Goal: Task Accomplishment & Management: Use online tool/utility

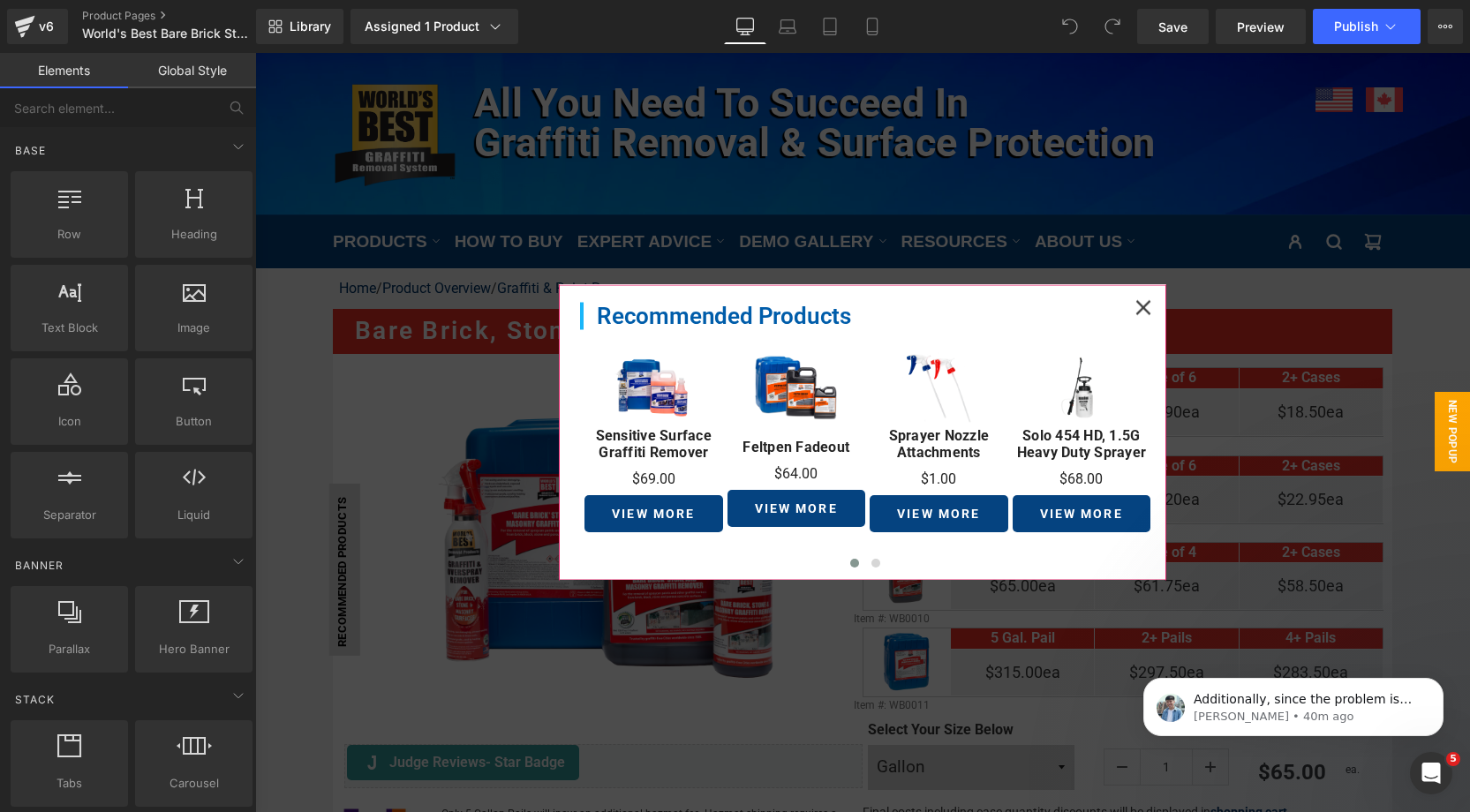
drag, startPoint x: 1144, startPoint y: 308, endPoint x: 1080, endPoint y: 320, distance: 65.1
click at [1144, 309] on icon at bounding box center [1144, 307] width 15 height 15
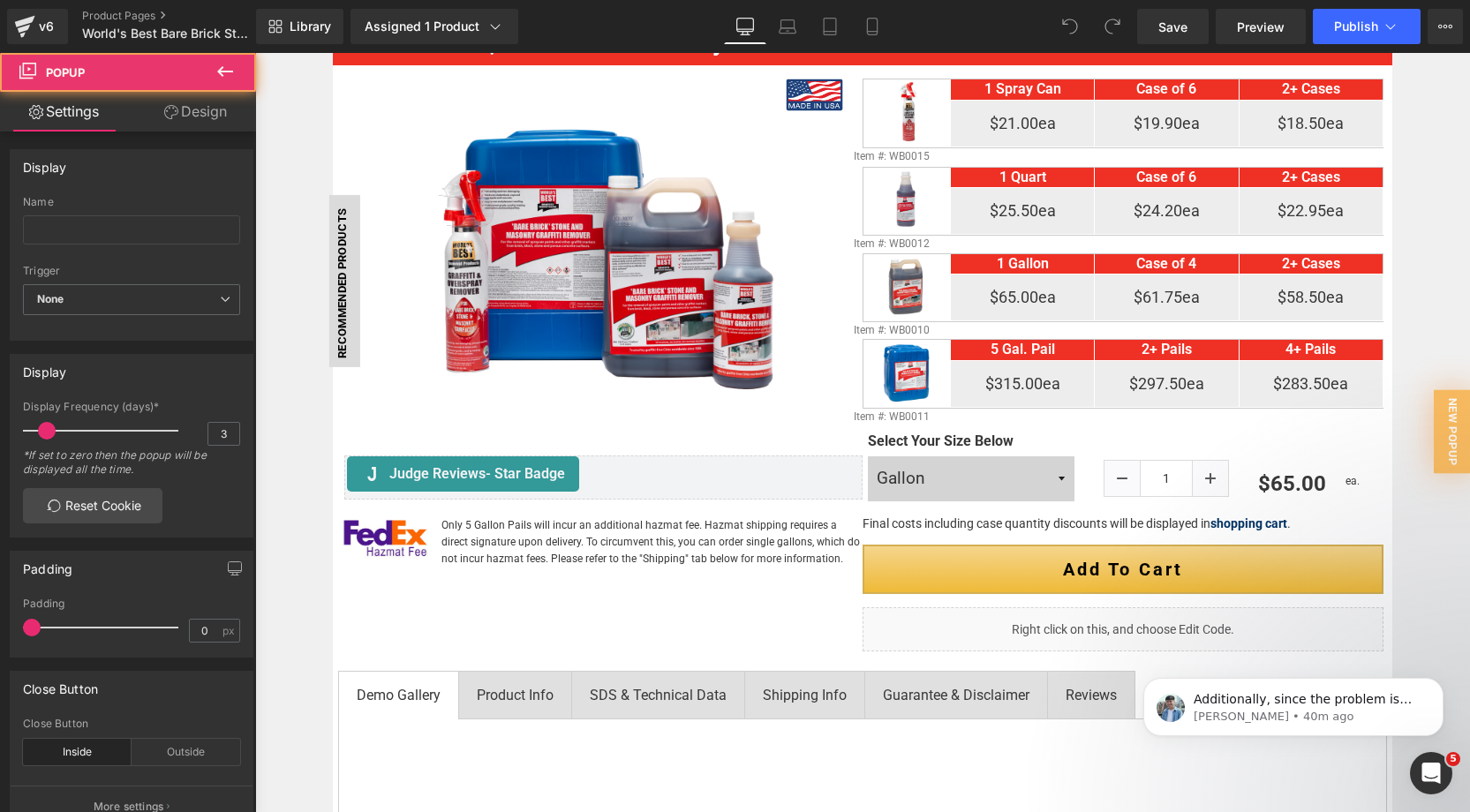
scroll to position [351, 0]
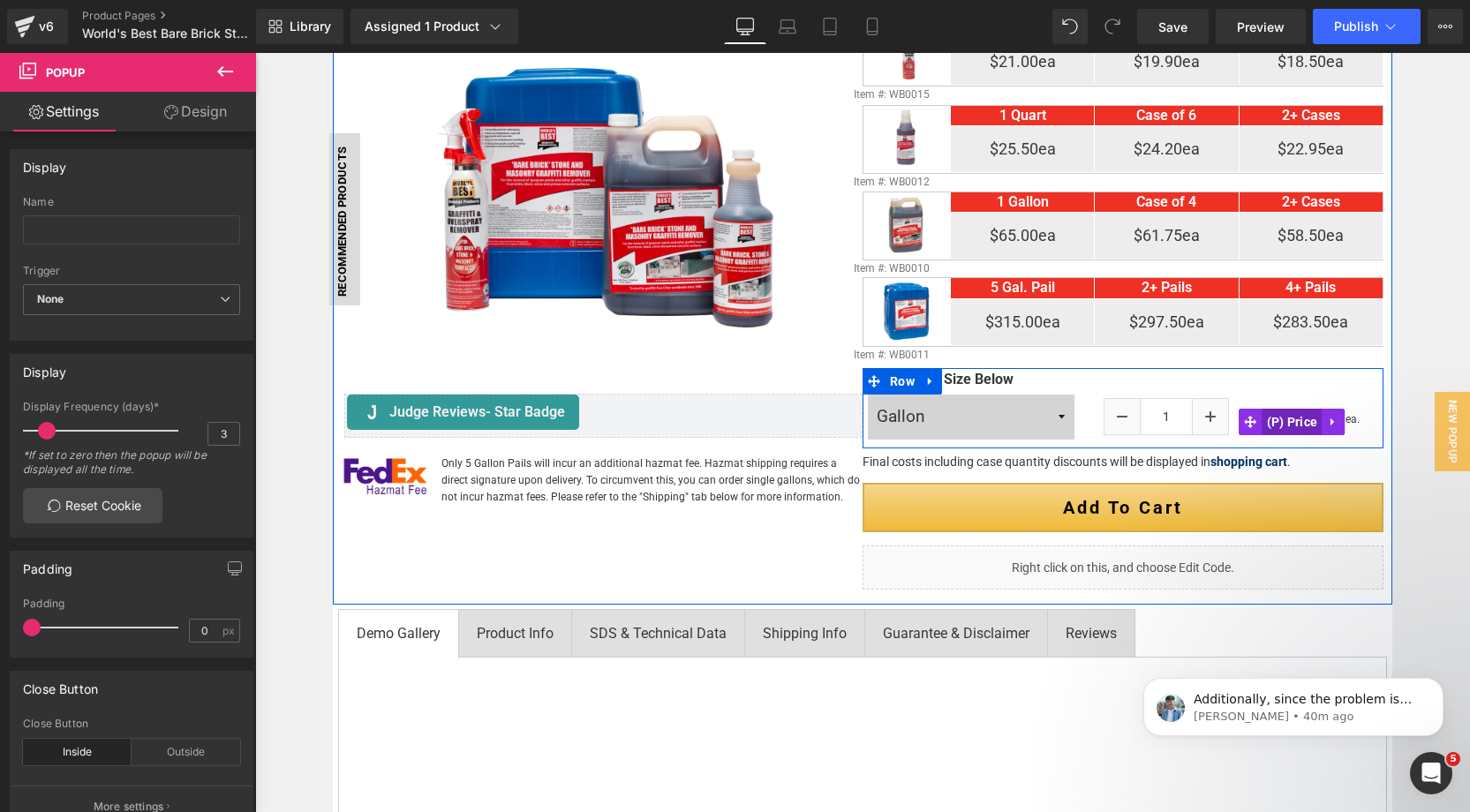
click at [1292, 417] on span "(P) Price" at bounding box center [1292, 422] width 60 height 26
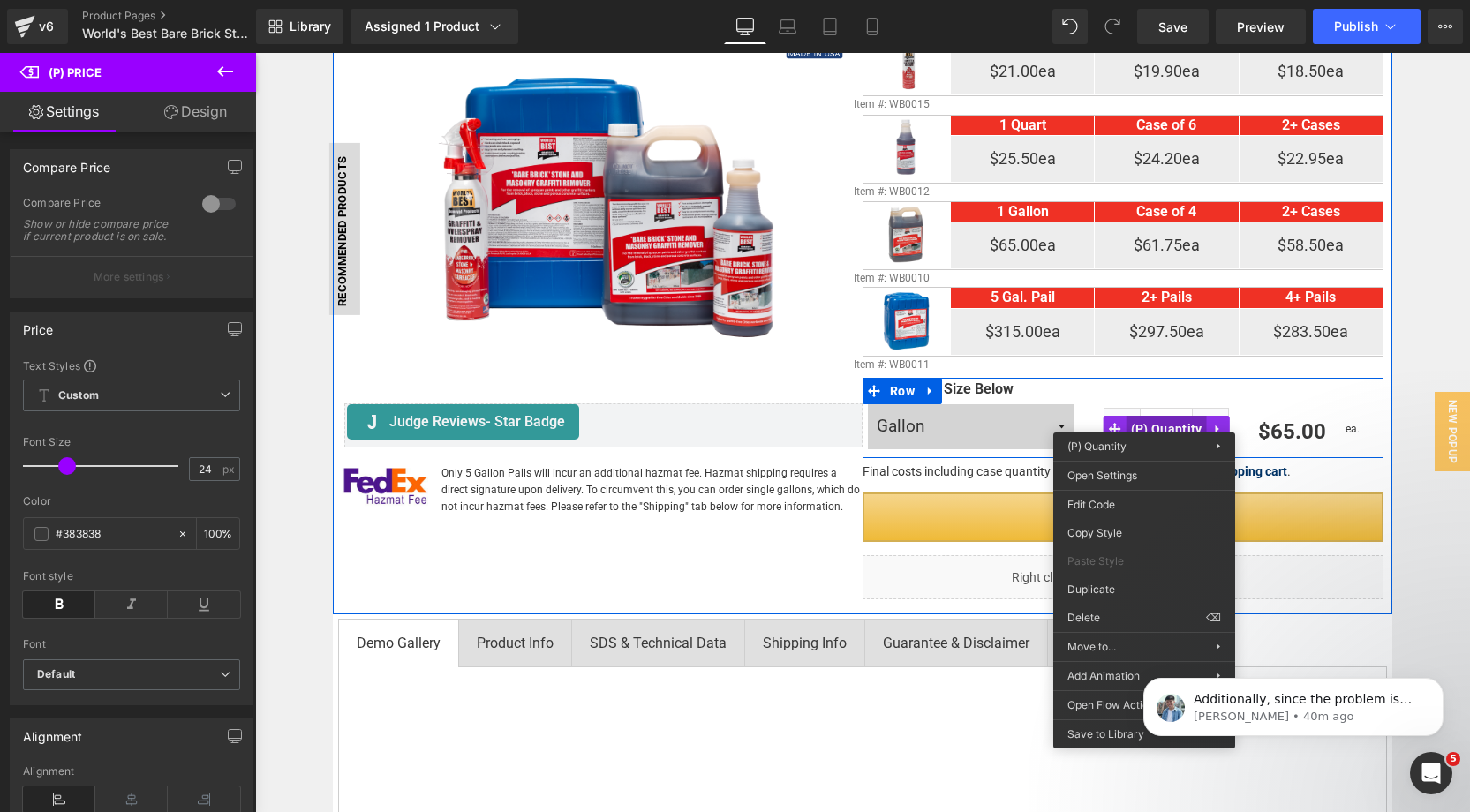
scroll to position [342, 0]
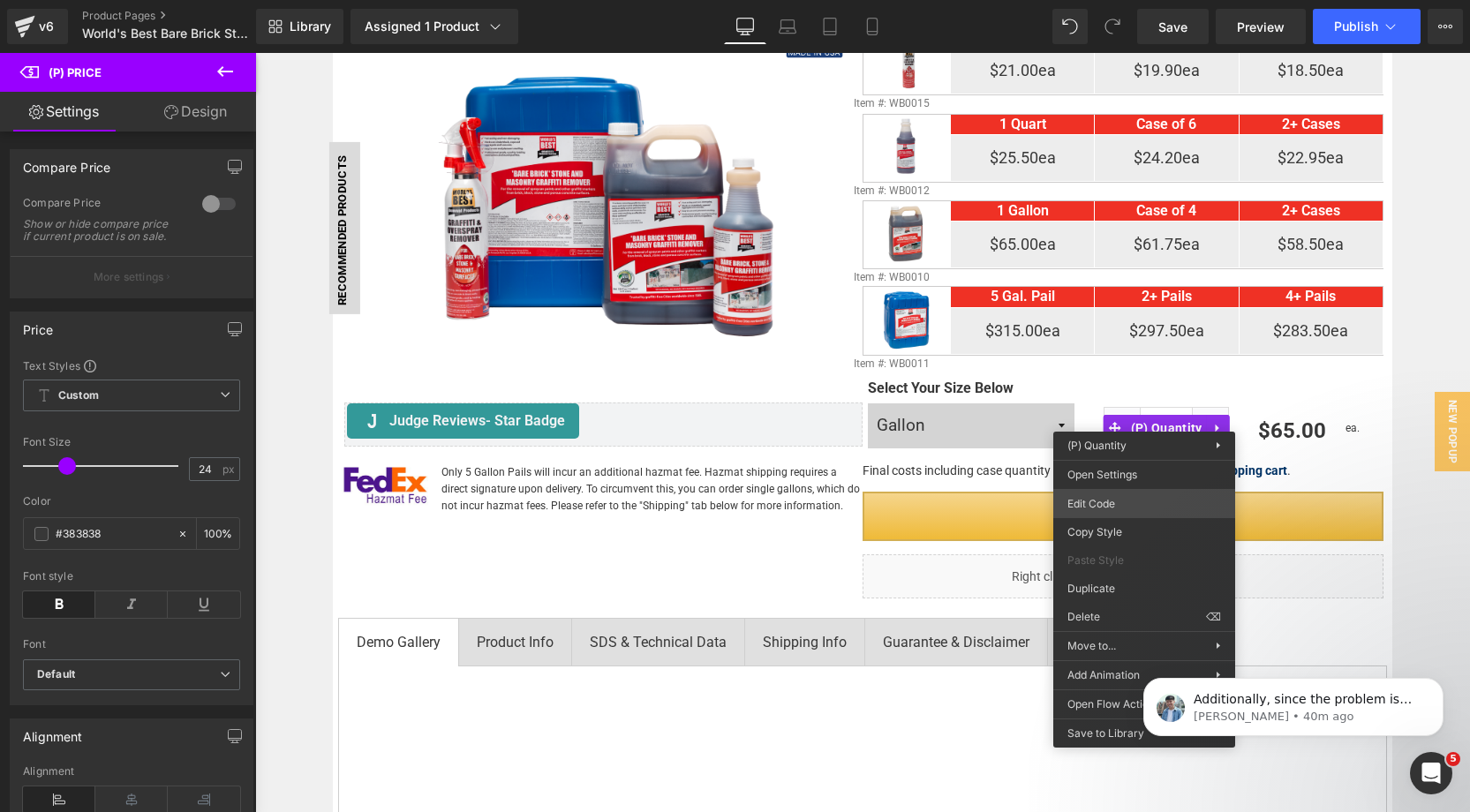
click at [1120, 0] on div "(P) Price You are previewing how the will restyle your page. You can not edit E…" at bounding box center [735, 0] width 1470 height 0
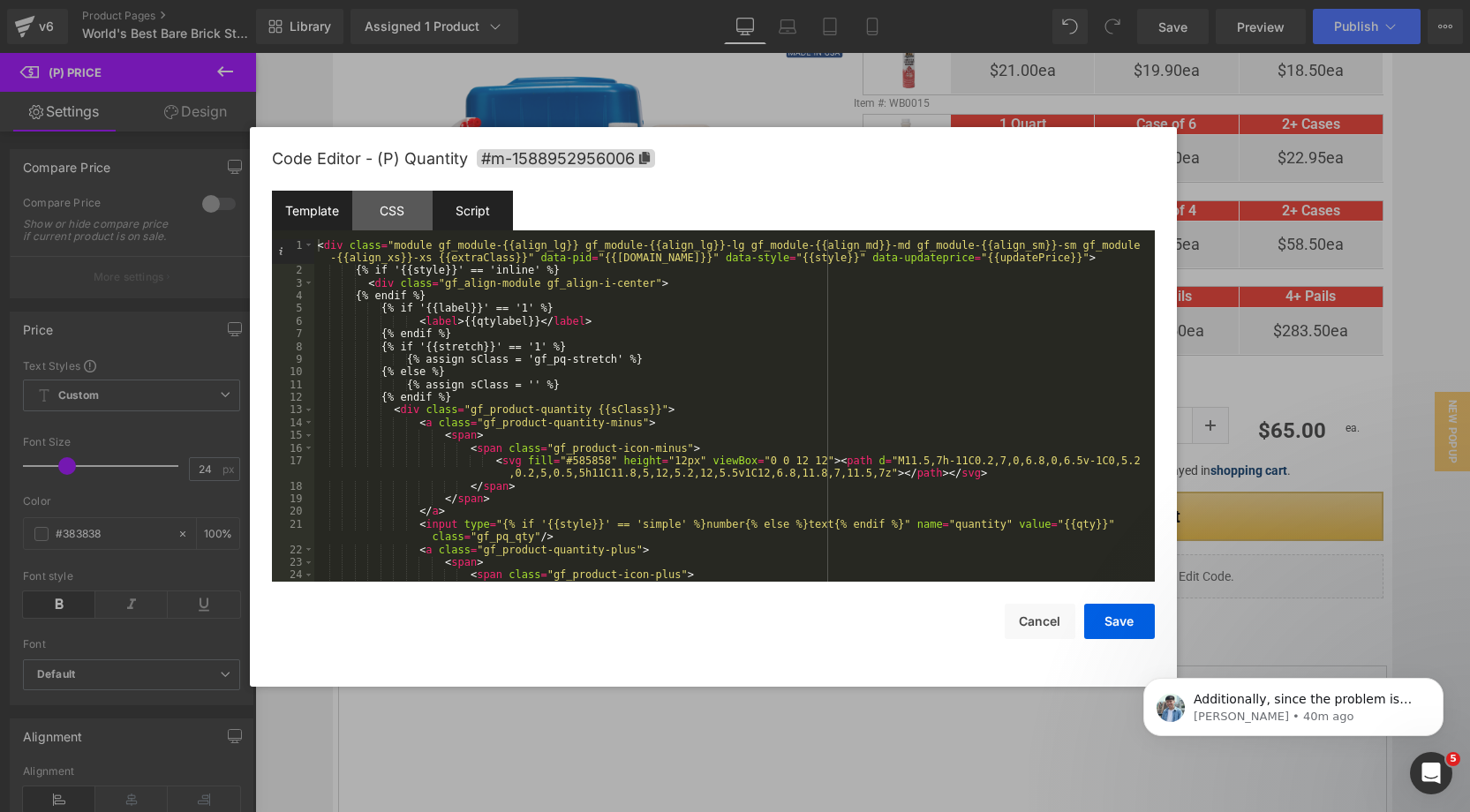
drag, startPoint x: 399, startPoint y: 203, endPoint x: 465, endPoint y: 206, distance: 66.1
click at [402, 204] on div "CSS" at bounding box center [392, 211] width 80 height 40
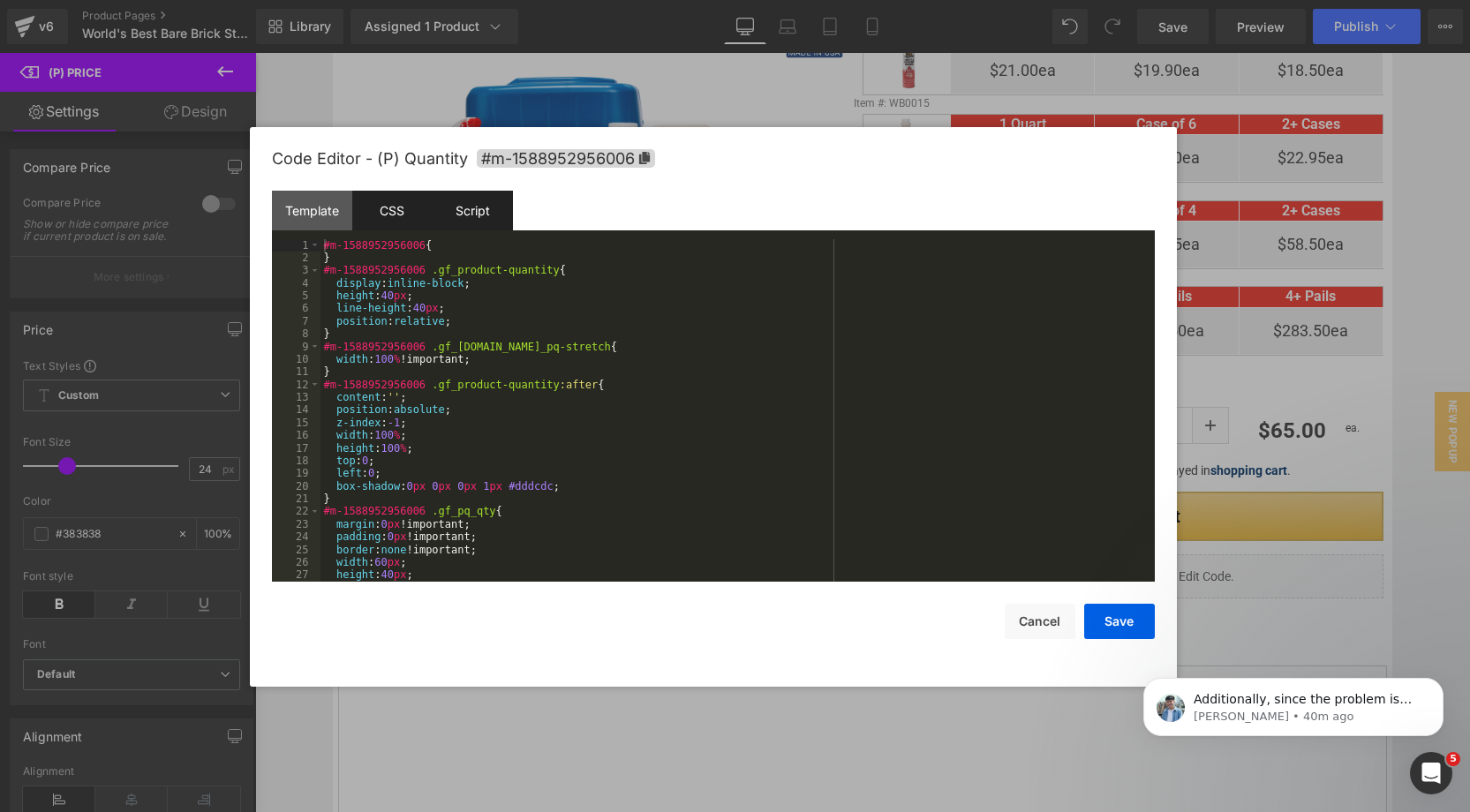
click at [472, 207] on div "Script" at bounding box center [472, 211] width 80 height 40
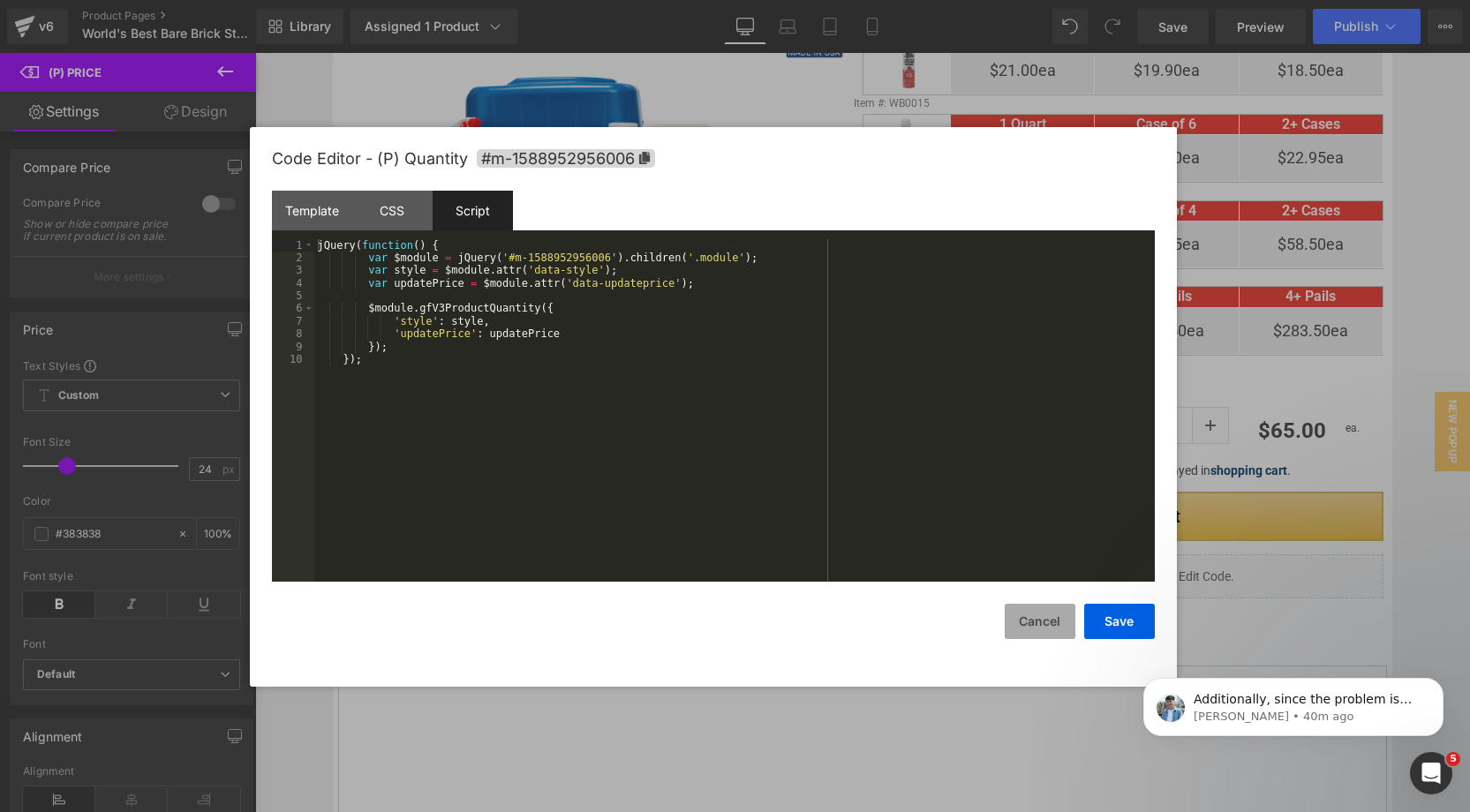
click at [1044, 617] on button "Cancel" at bounding box center [1040, 621] width 70 height 35
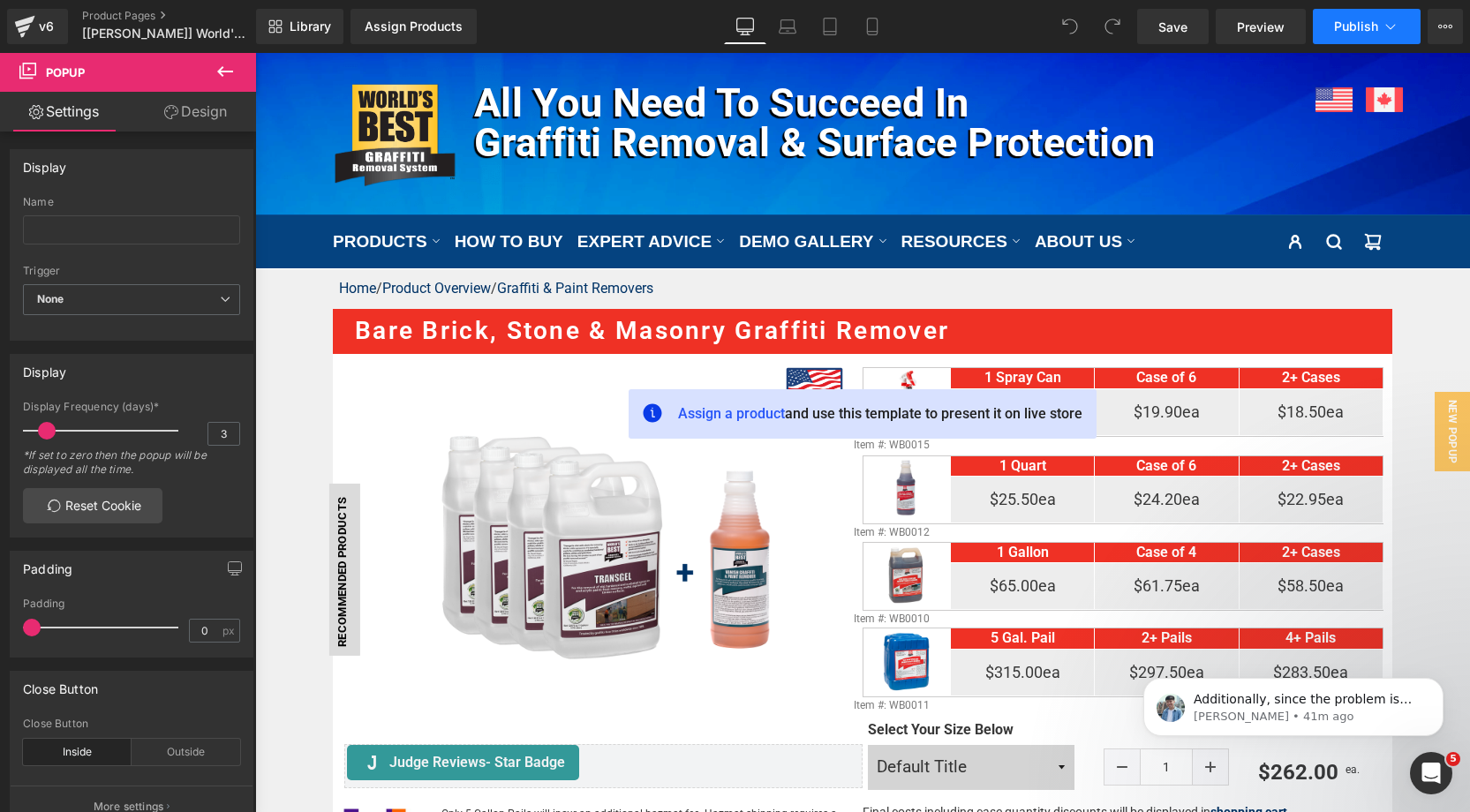
click at [1358, 29] on span "Publish" at bounding box center [1356, 27] width 44 height 14
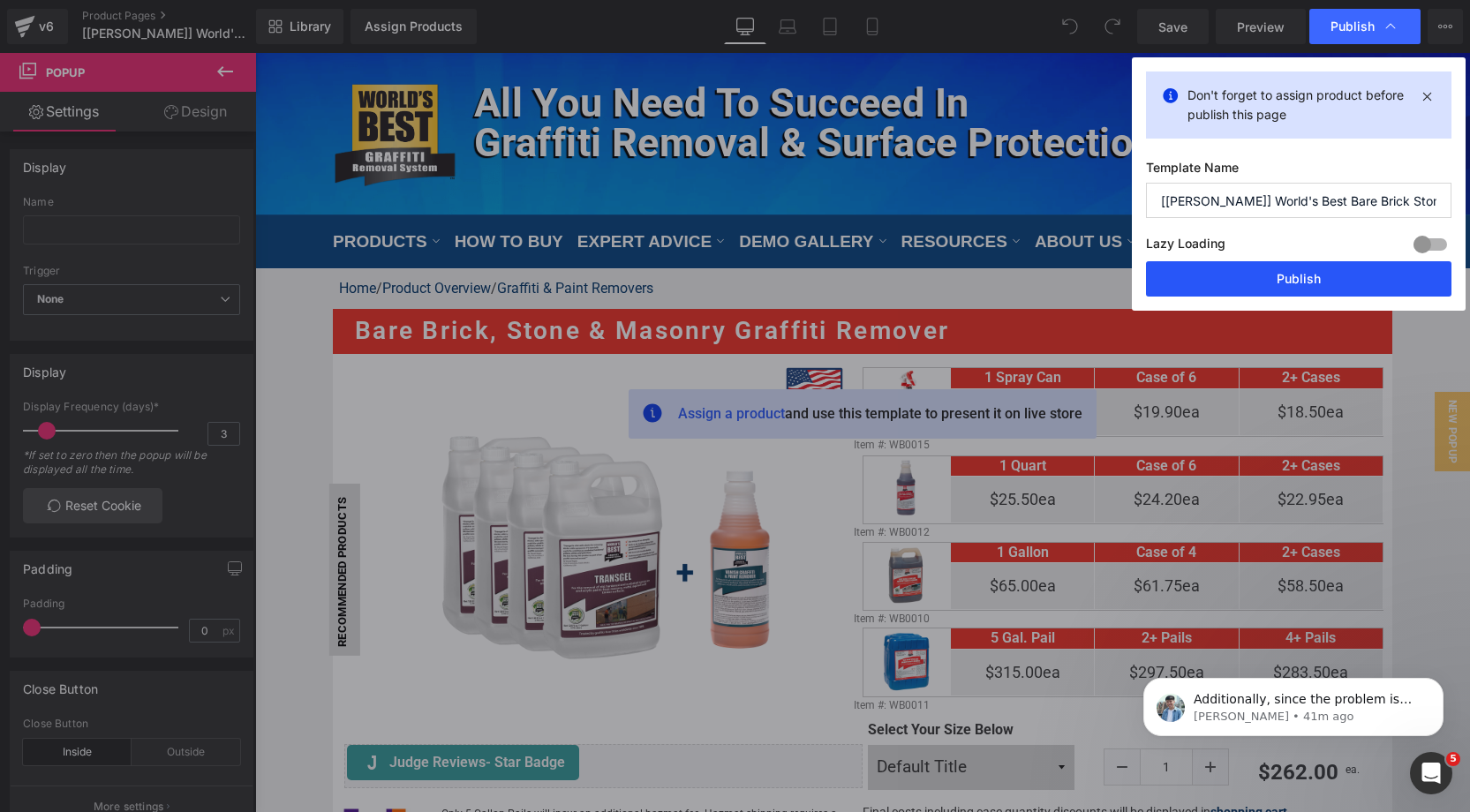
click at [1235, 270] on button "Publish" at bounding box center [1299, 278] width 306 height 35
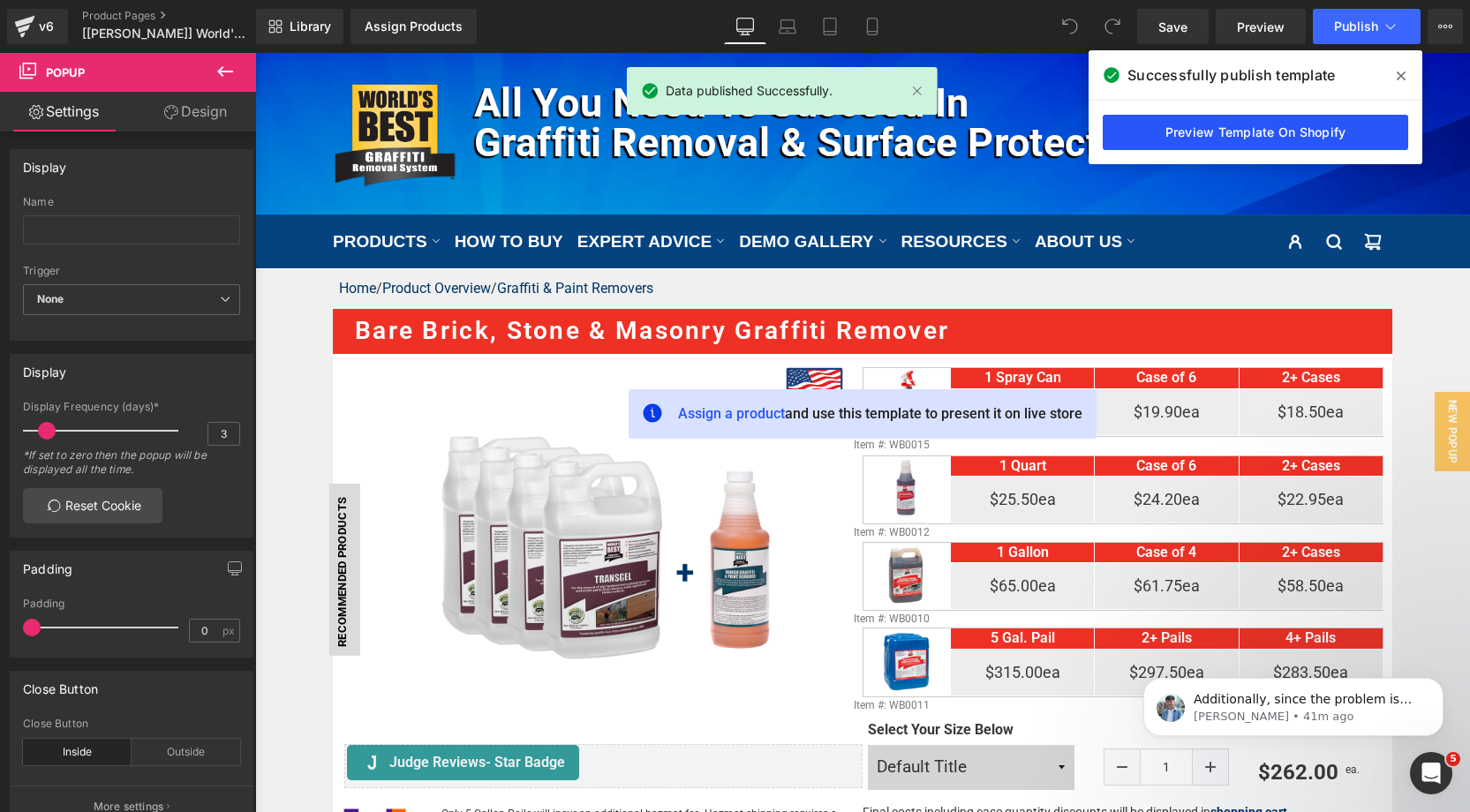
click at [1205, 131] on link "Preview Template On Shopify" at bounding box center [1255, 132] width 306 height 35
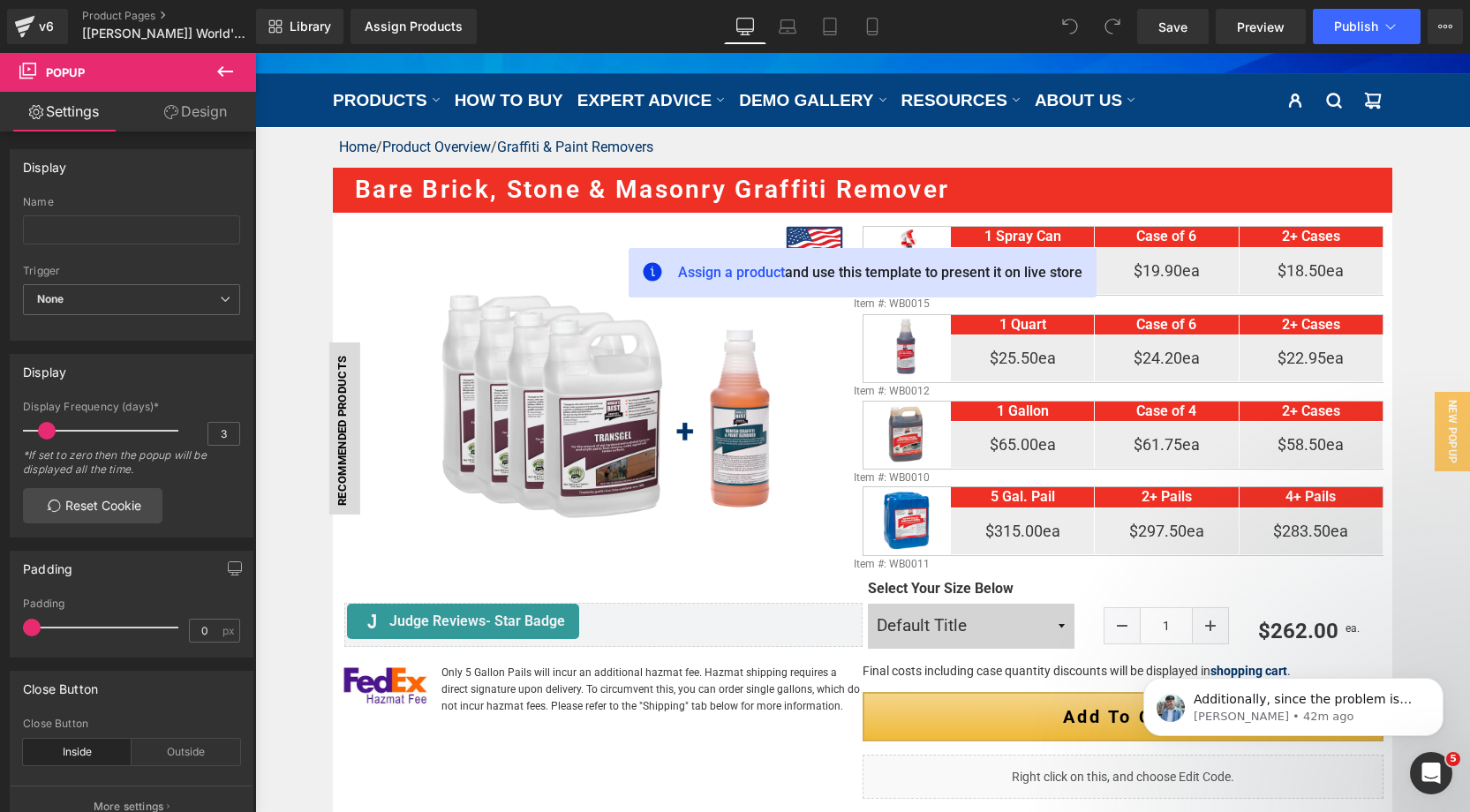
scroll to position [174, 0]
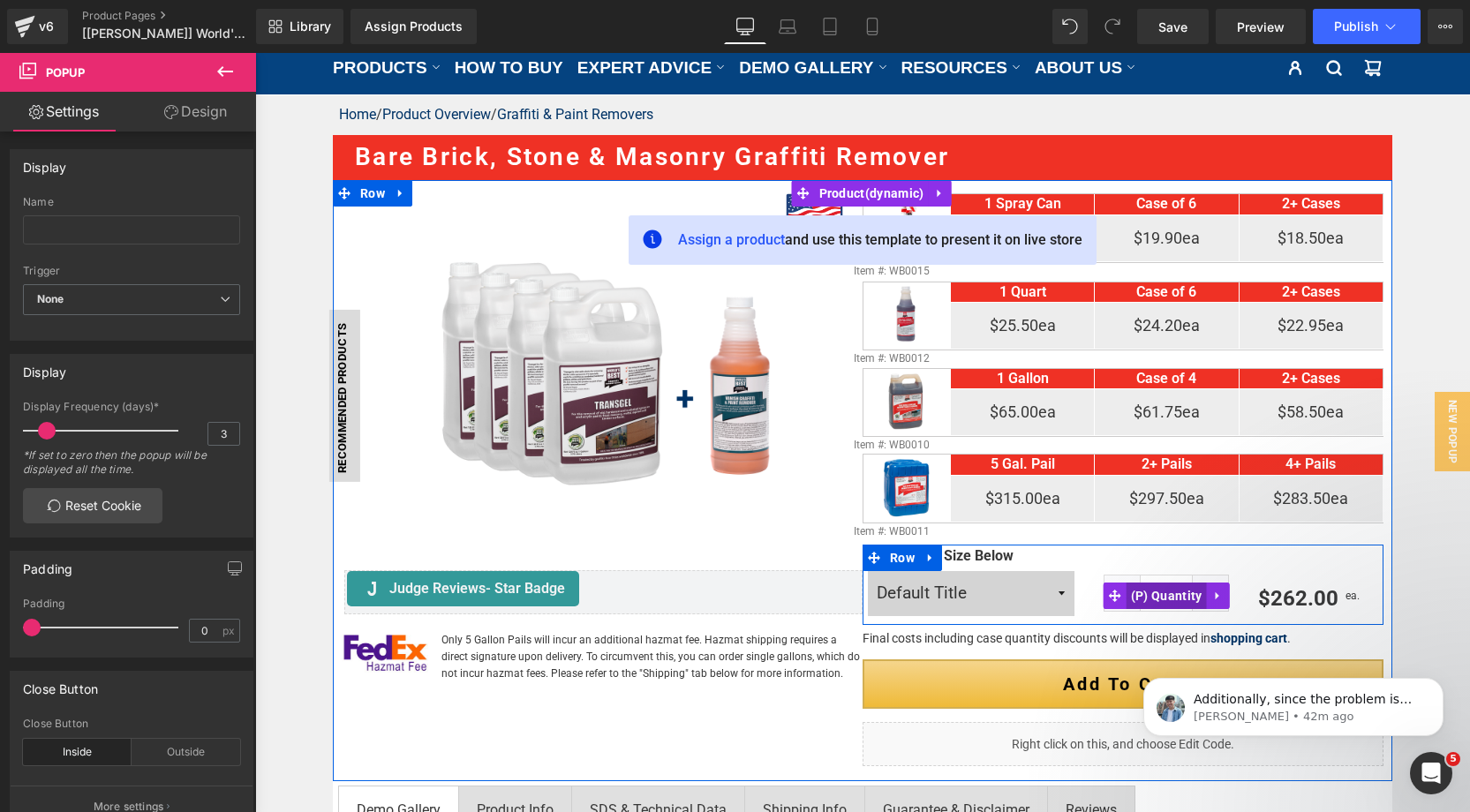
click at [1150, 587] on span "(P) Quantity" at bounding box center [1166, 596] width 80 height 26
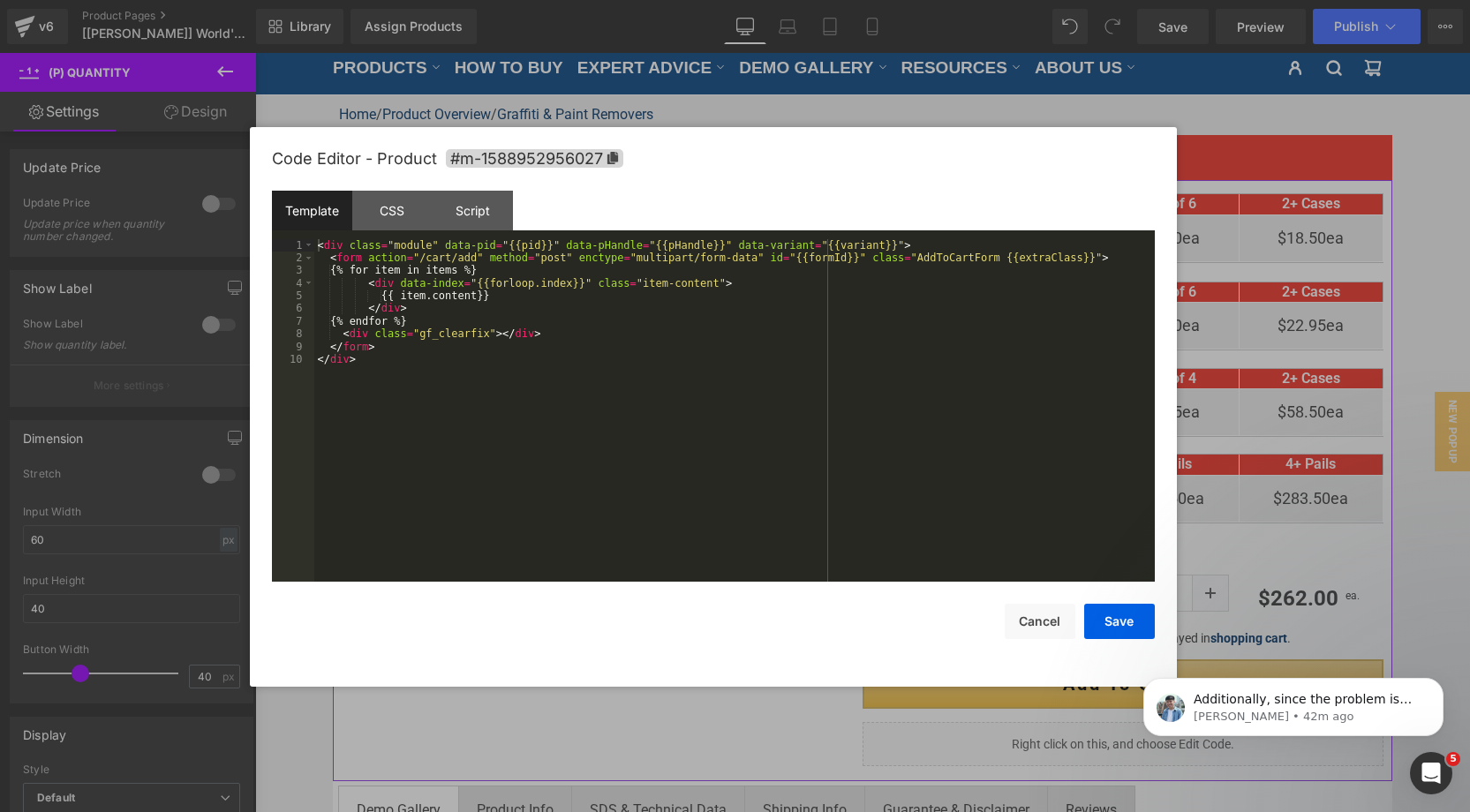
click at [812, 0] on div "(P) Quantity You are previewing how the will restyle your page. You can not edi…" at bounding box center [735, 0] width 1470 height 0
click at [451, 204] on div "Script" at bounding box center [472, 211] width 80 height 40
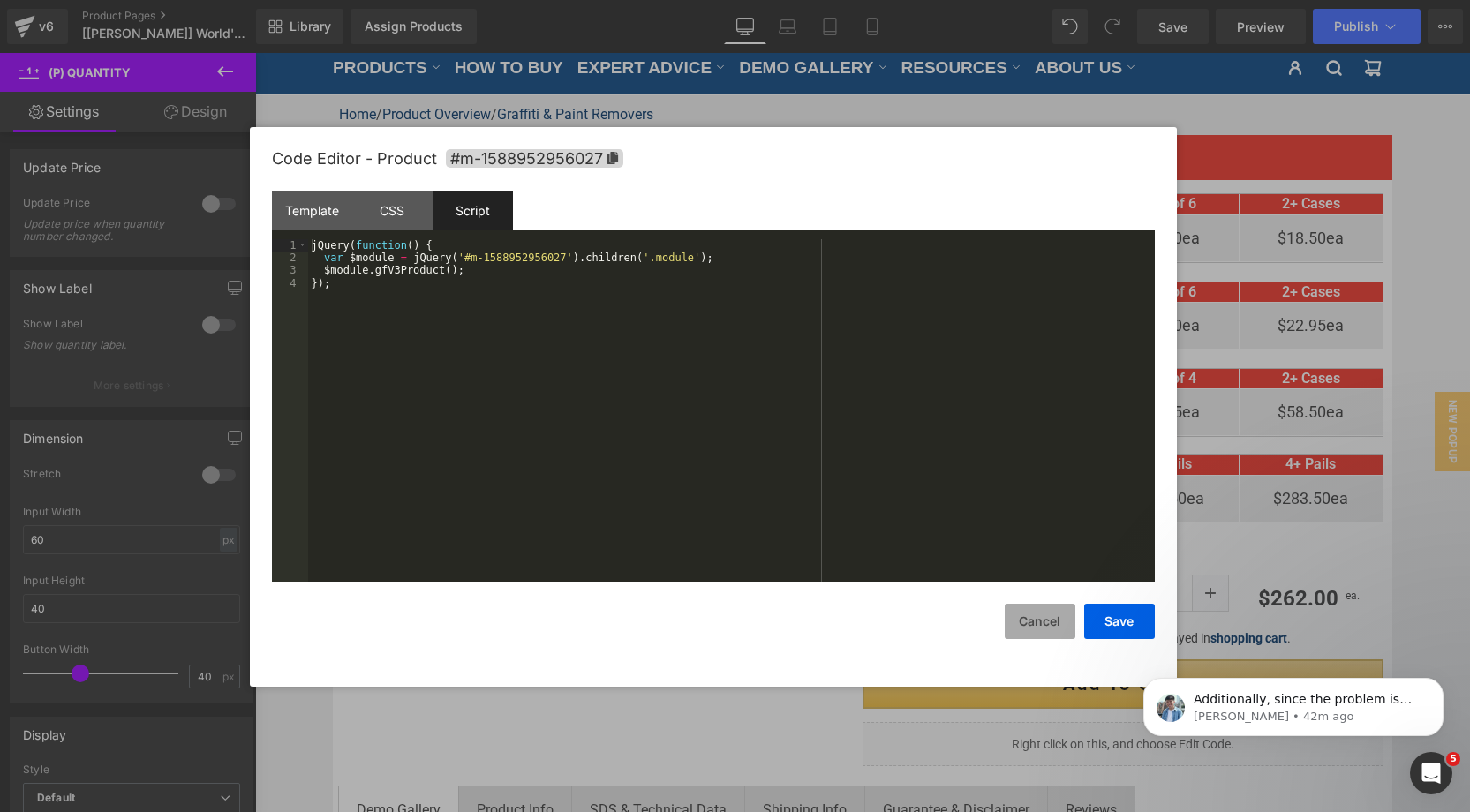
click at [1046, 626] on button "Cancel" at bounding box center [1040, 621] width 70 height 35
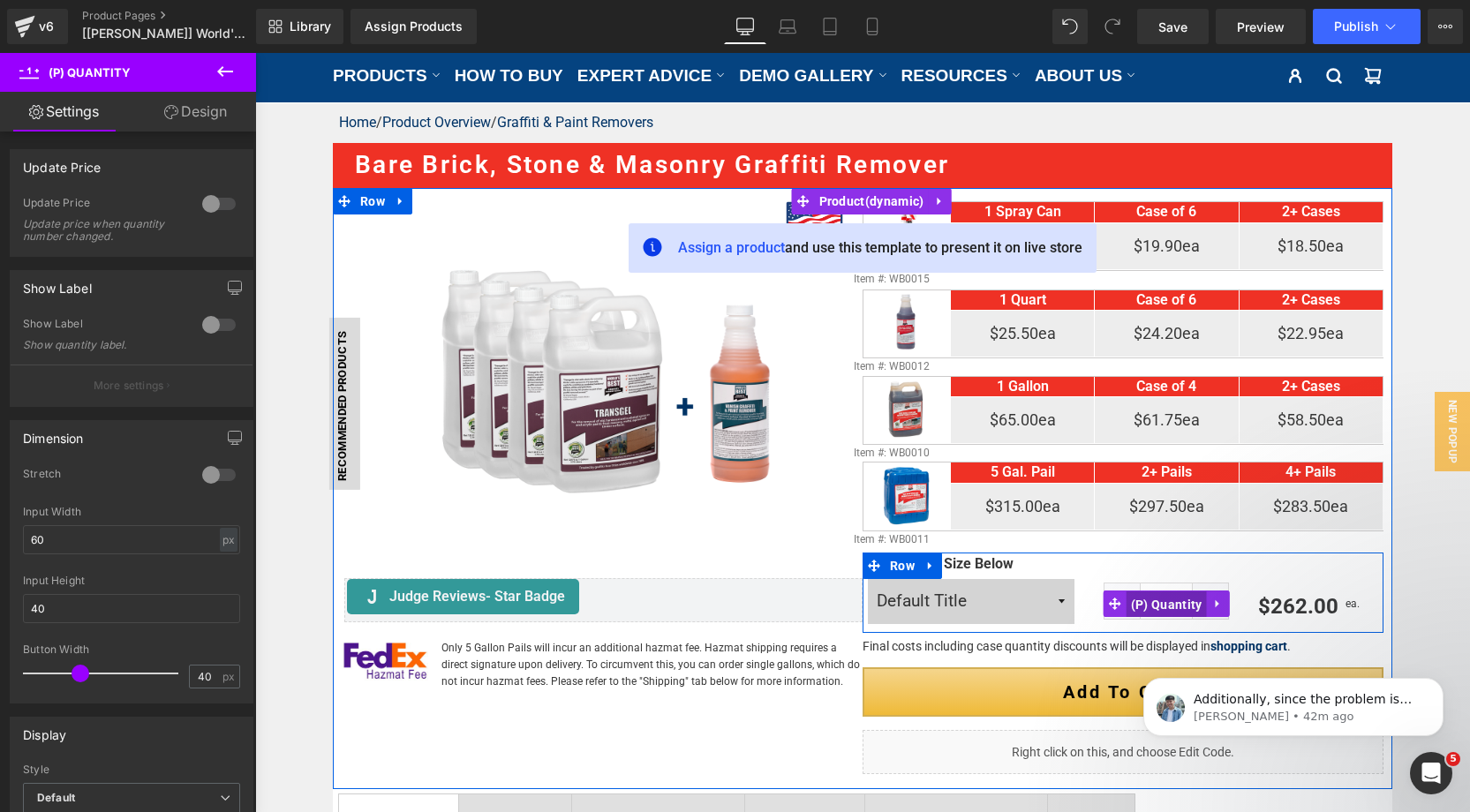
scroll to position [169, 0]
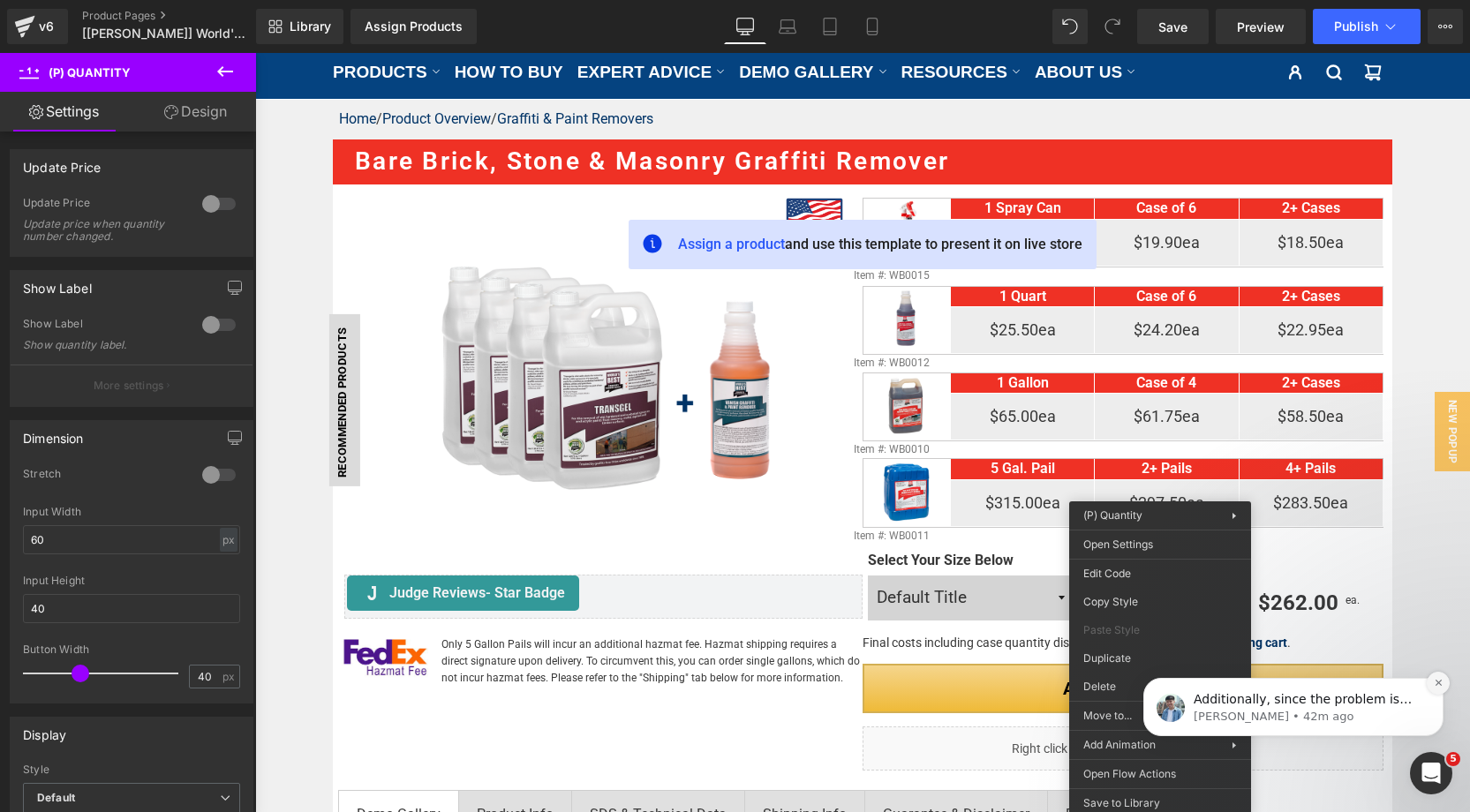
click at [1444, 680] on button "Dismiss notification" at bounding box center [1438, 683] width 23 height 23
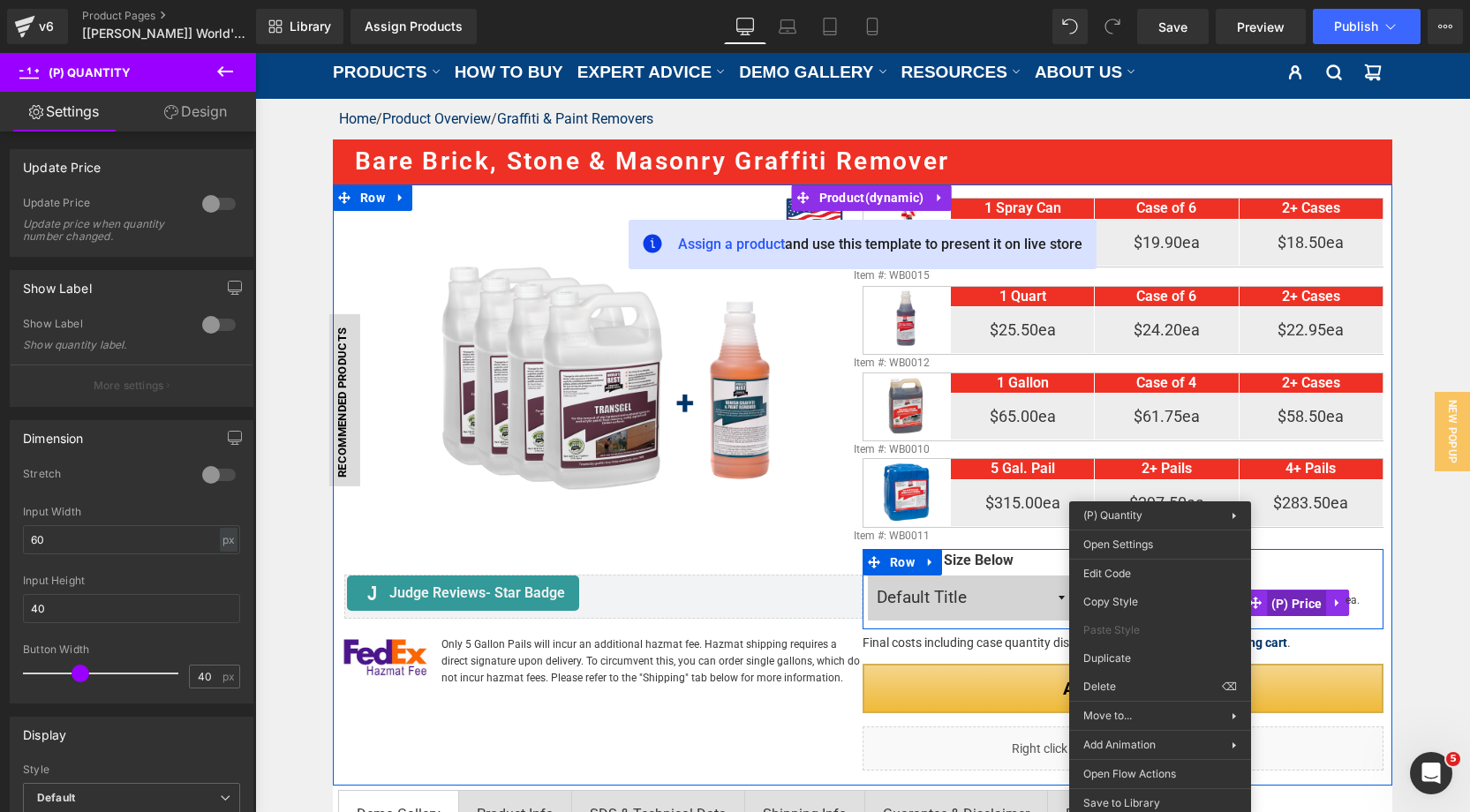
click at [1293, 596] on span "(P) Price" at bounding box center [1297, 604] width 60 height 26
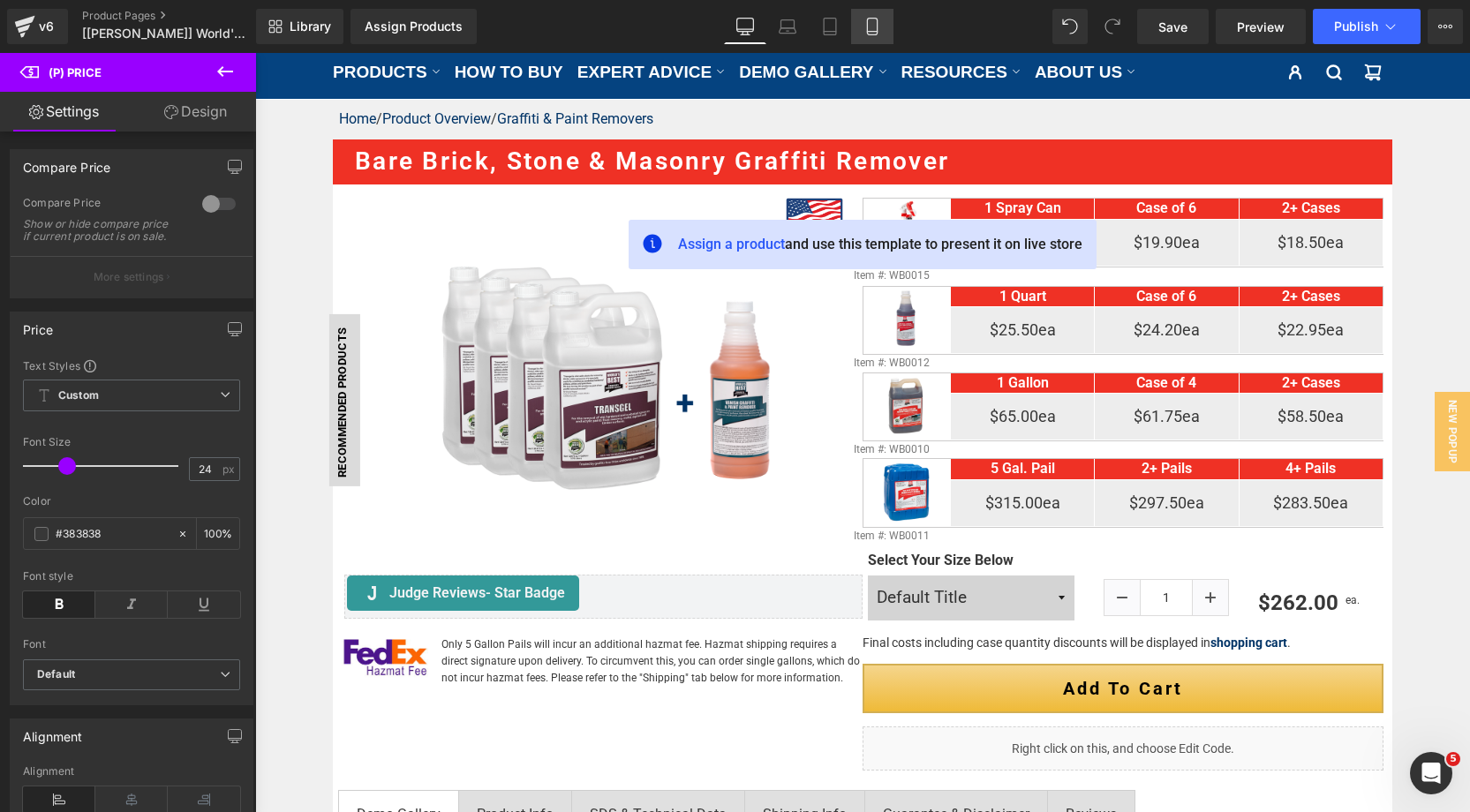
click at [863, 36] on link "Mobile" at bounding box center [872, 26] width 42 height 35
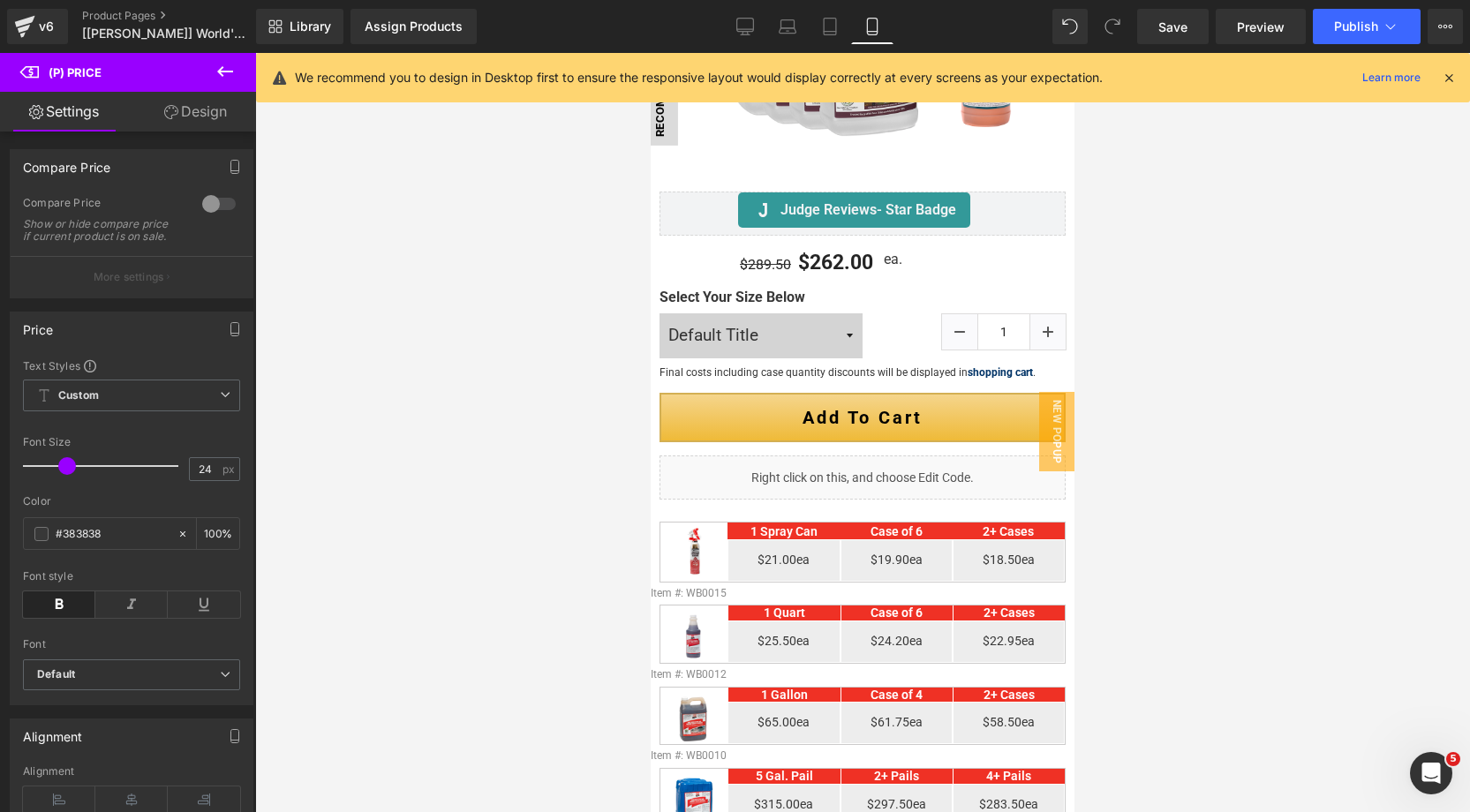
scroll to position [414, 0]
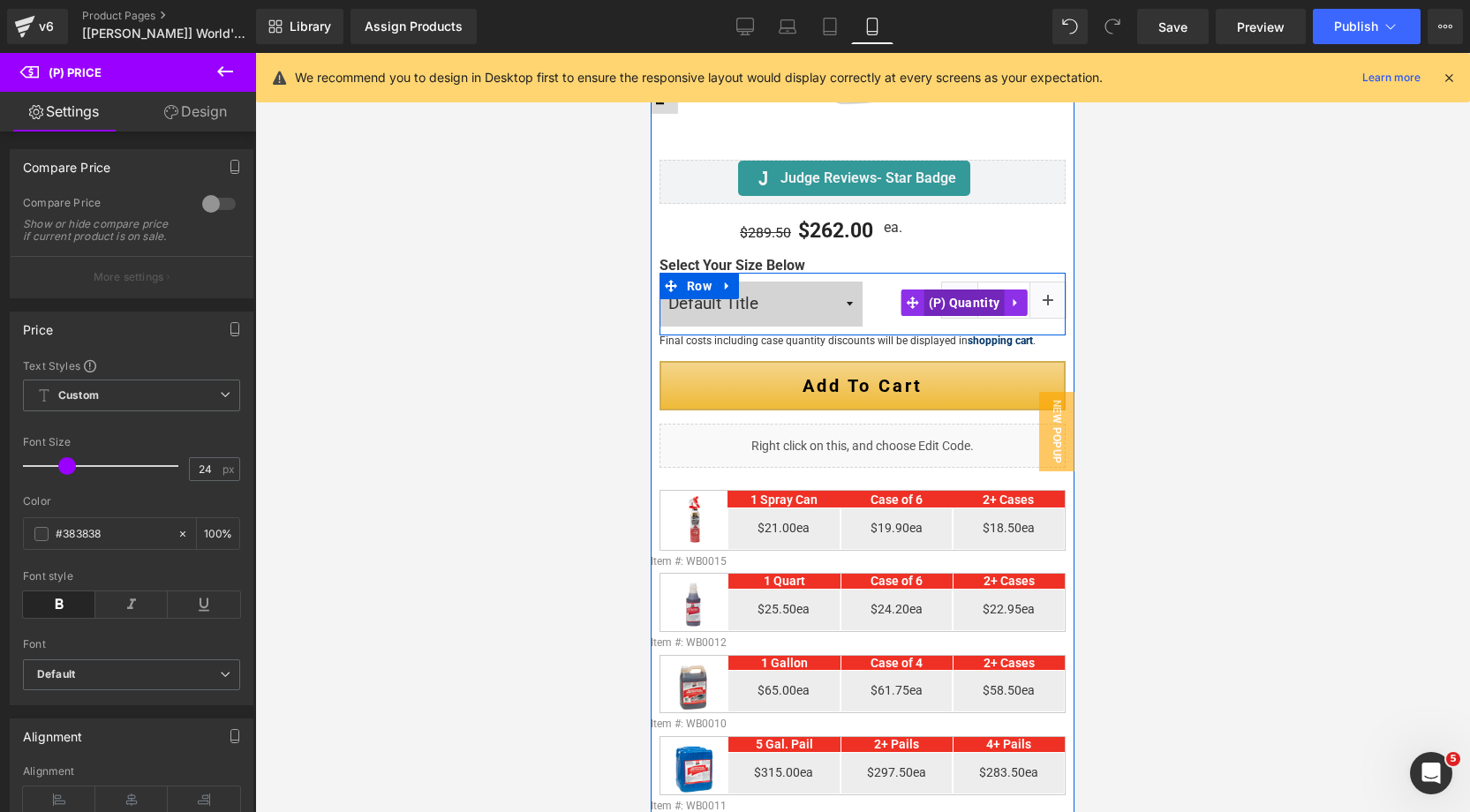
click at [980, 307] on span "(P) Quantity" at bounding box center [964, 302] width 80 height 26
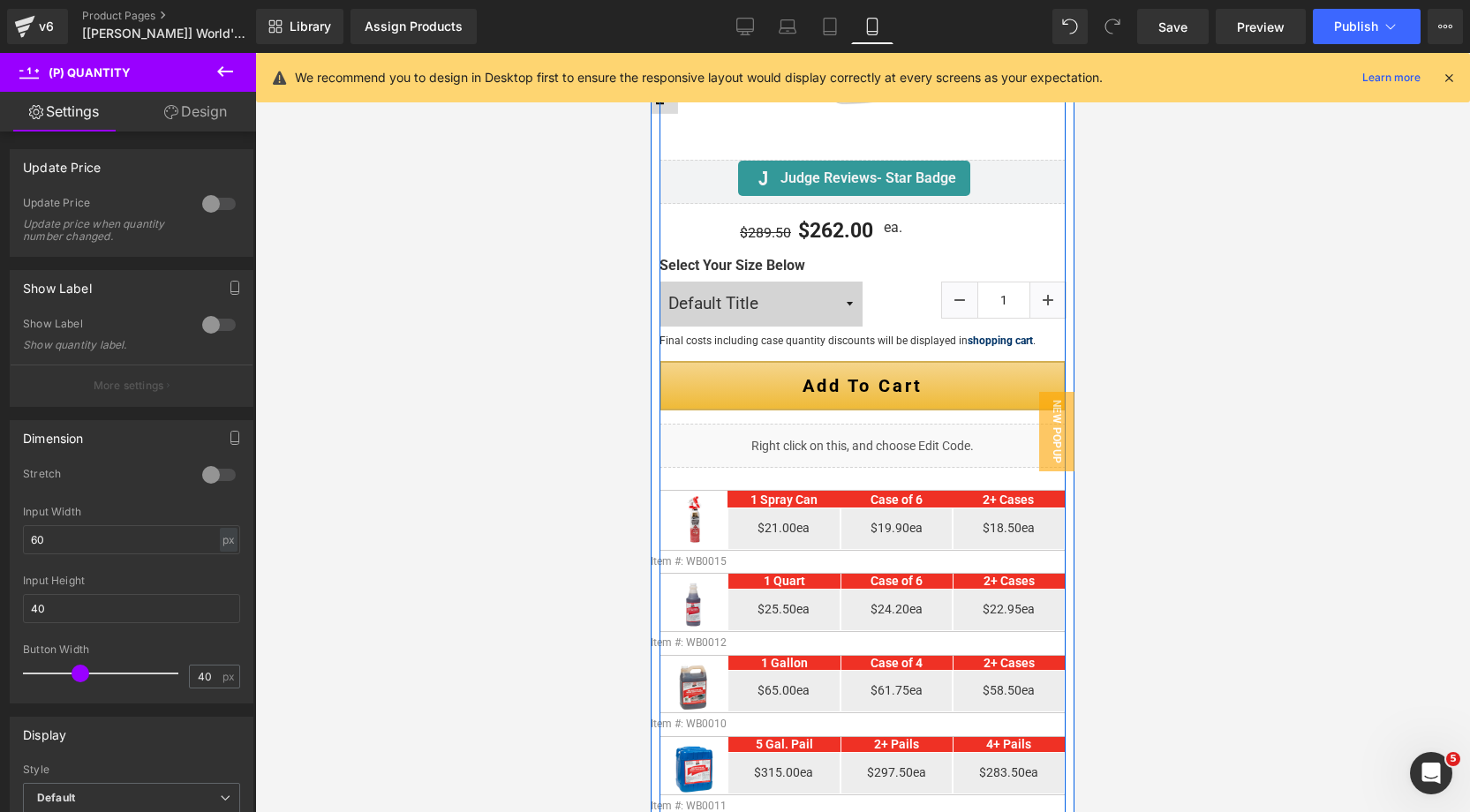
click at [883, 429] on div "Liquid" at bounding box center [863, 445] width 406 height 44
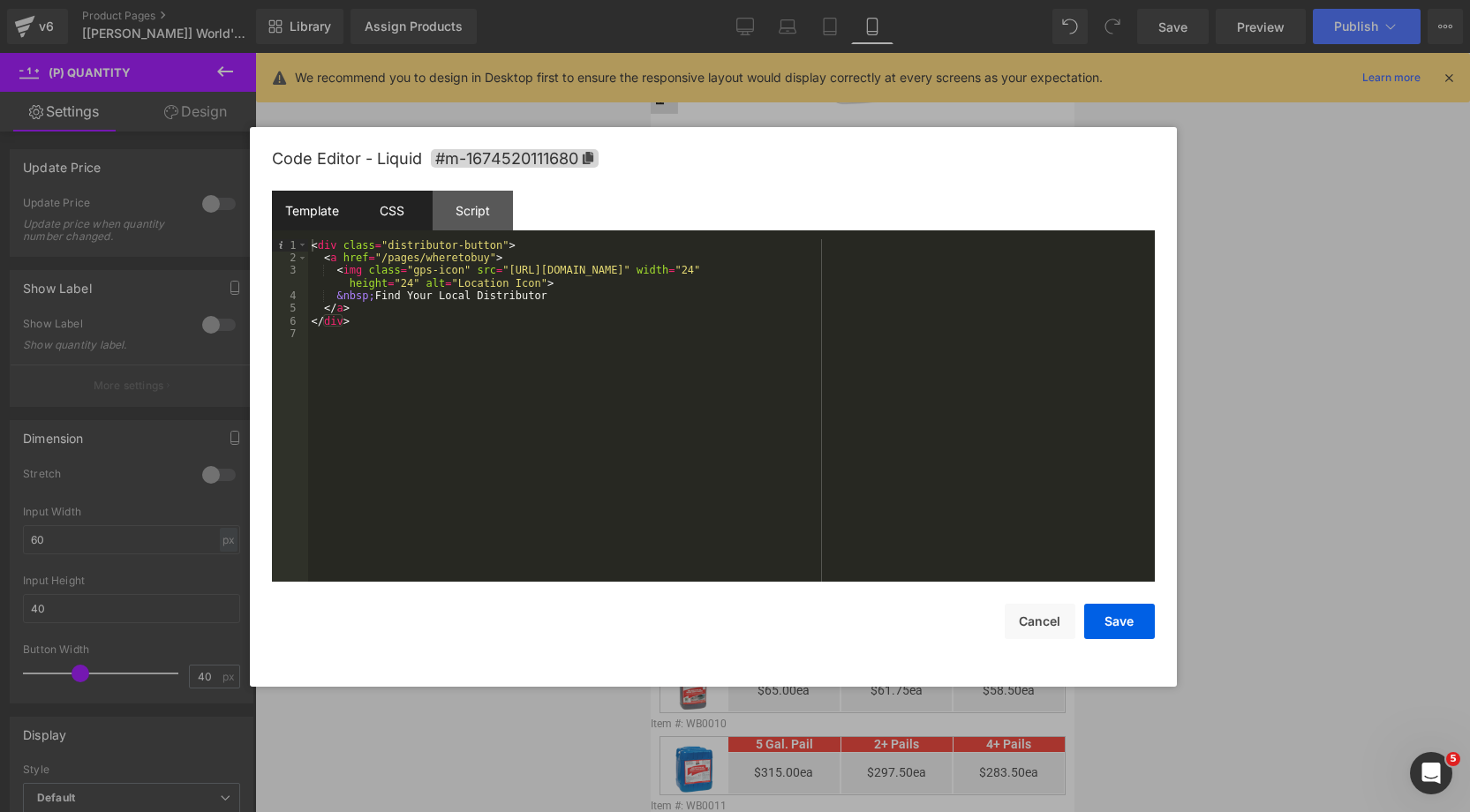
click at [386, 199] on div "CSS" at bounding box center [392, 211] width 80 height 40
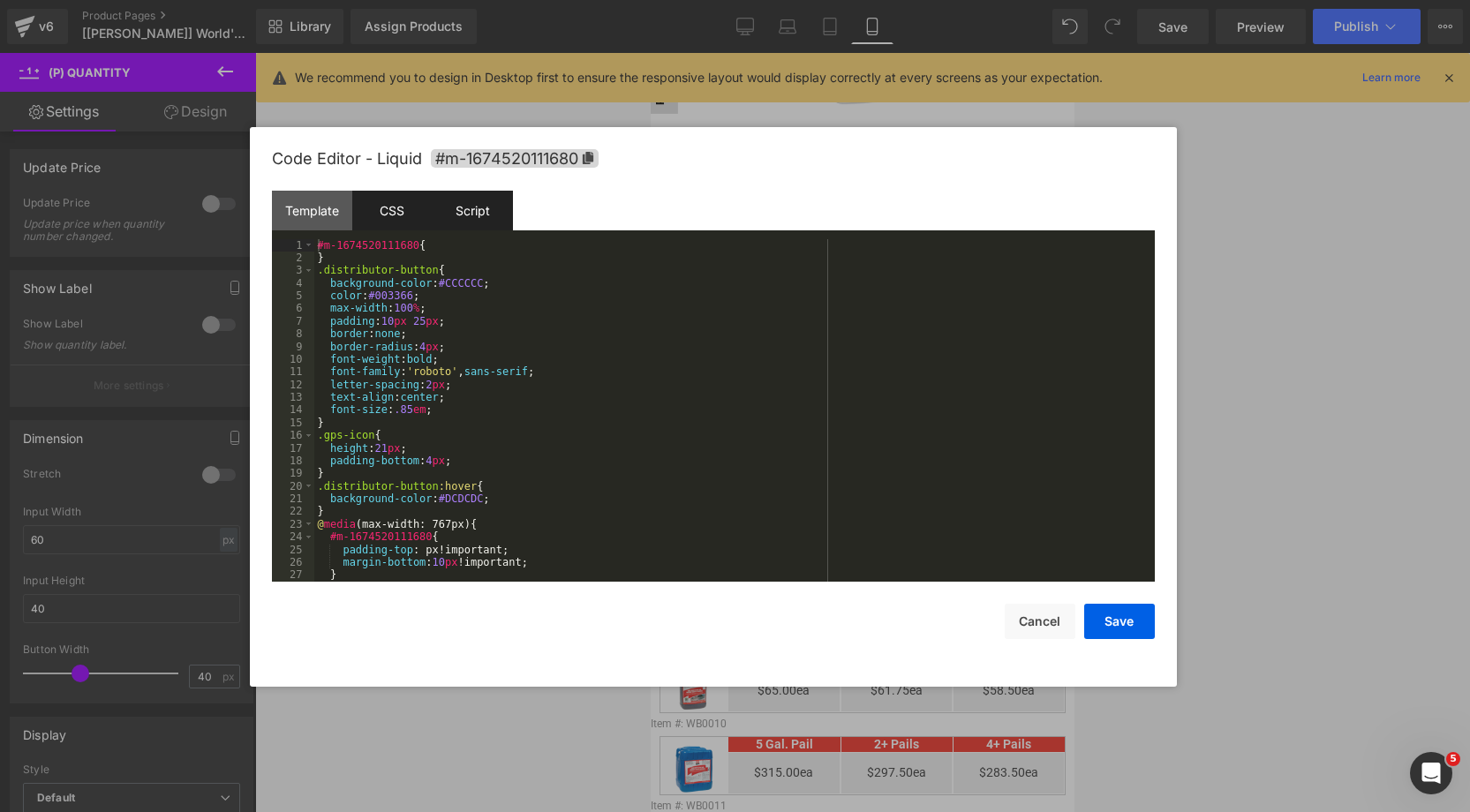
click at [481, 205] on div "Script" at bounding box center [472, 211] width 80 height 40
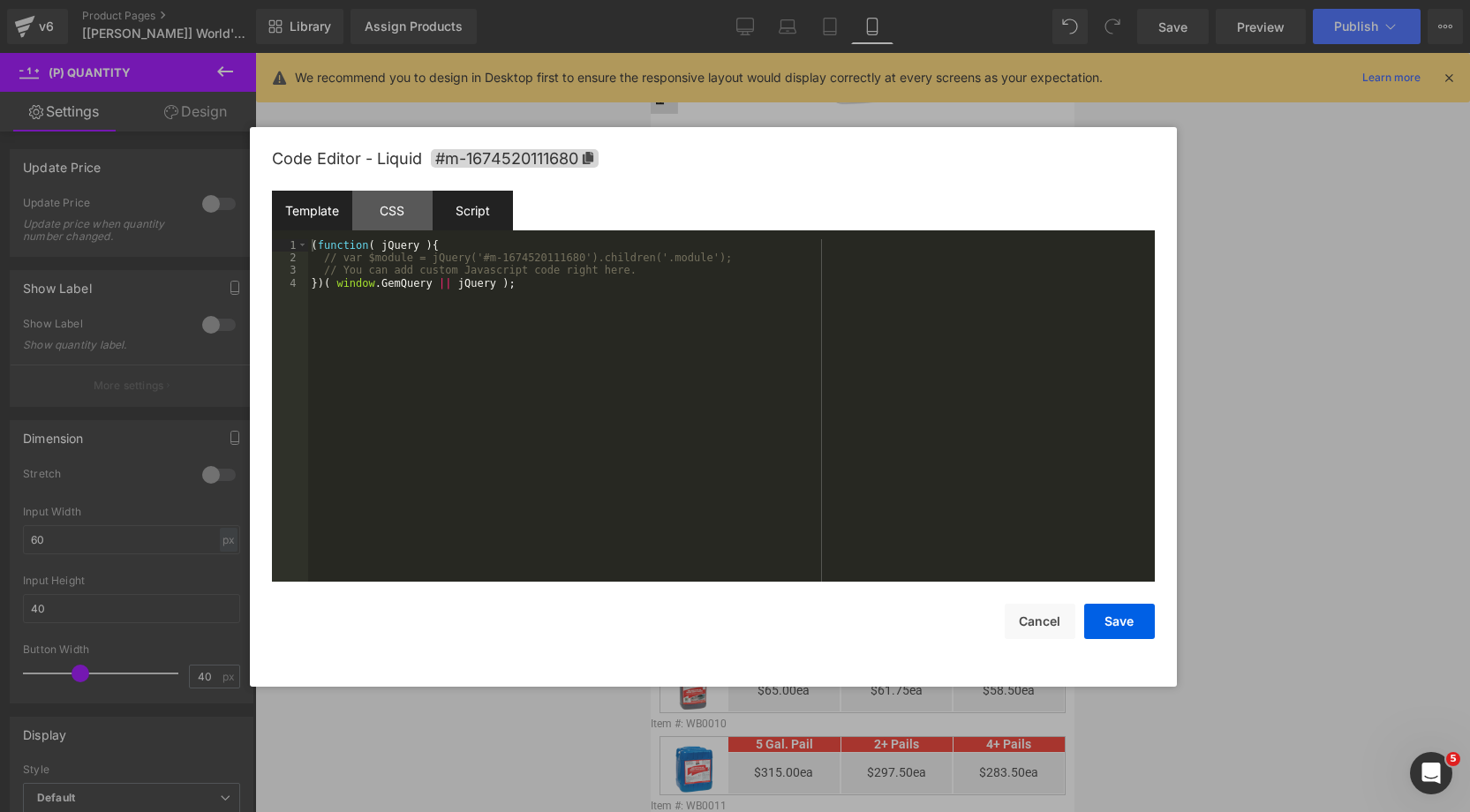
drag, startPoint x: 388, startPoint y: 209, endPoint x: 322, endPoint y: 204, distance: 66.2
click at [388, 209] on div "CSS" at bounding box center [392, 211] width 80 height 40
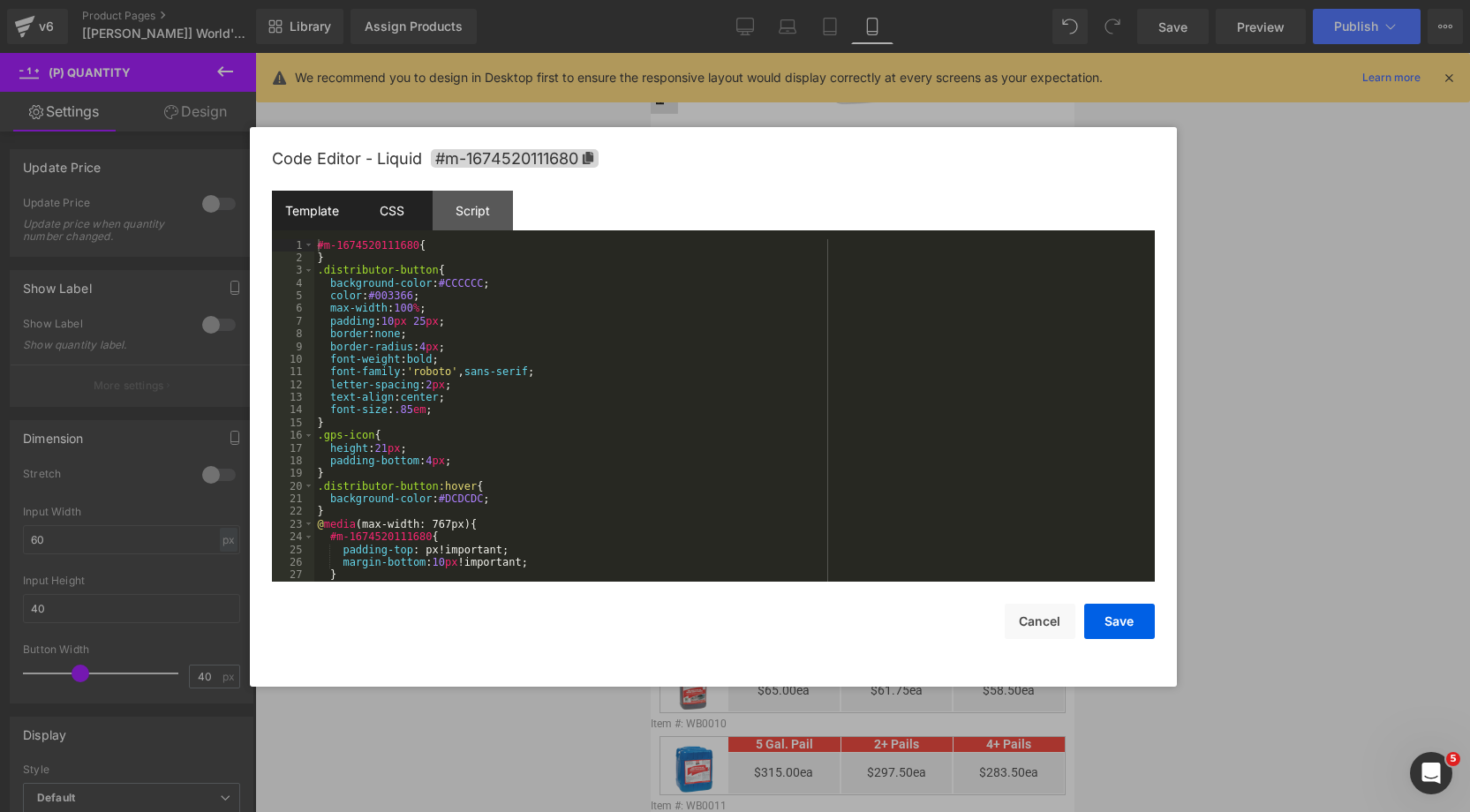
click at [328, 205] on div "Template" at bounding box center [312, 211] width 80 height 40
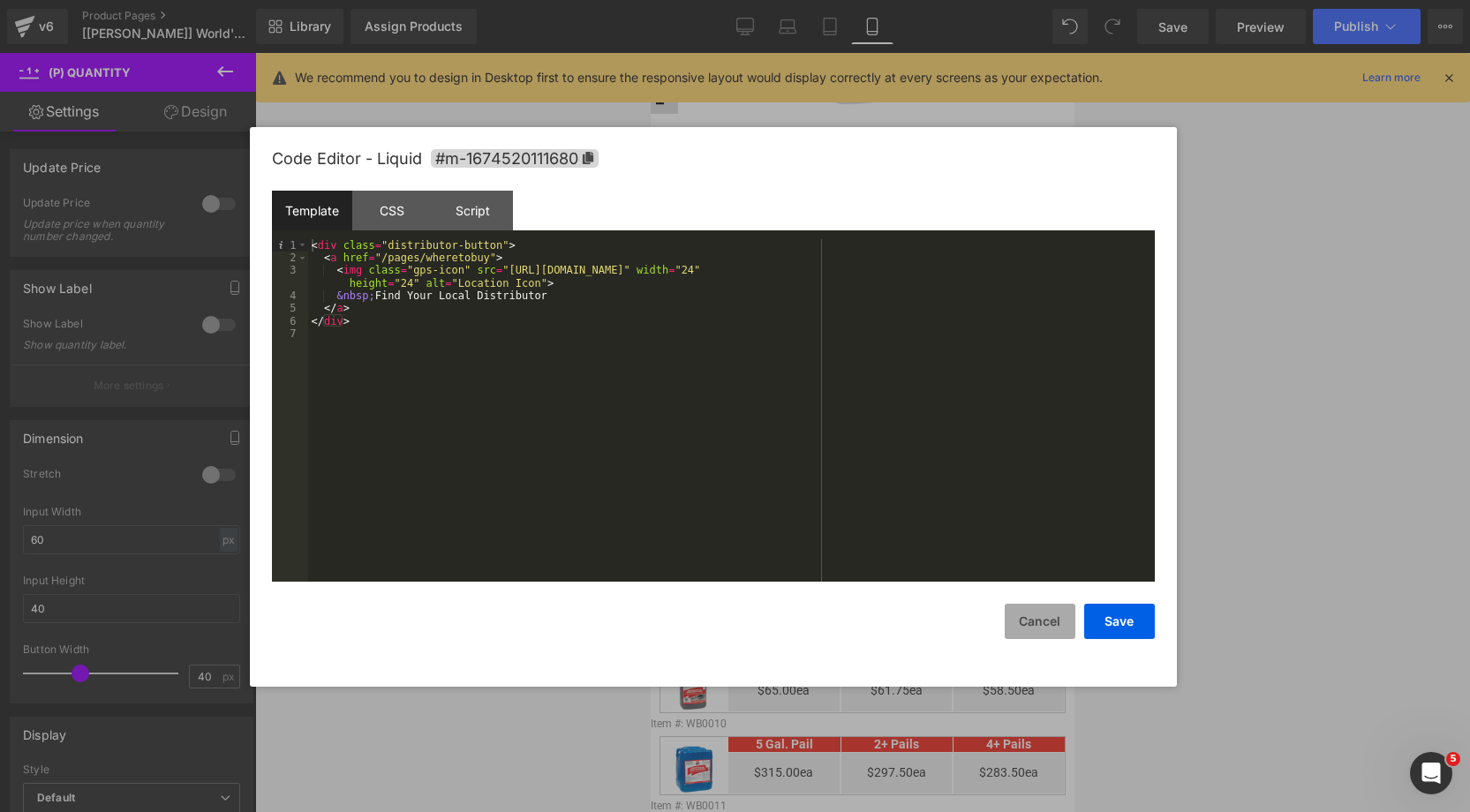
click at [1032, 627] on button "Cancel" at bounding box center [1040, 621] width 70 height 35
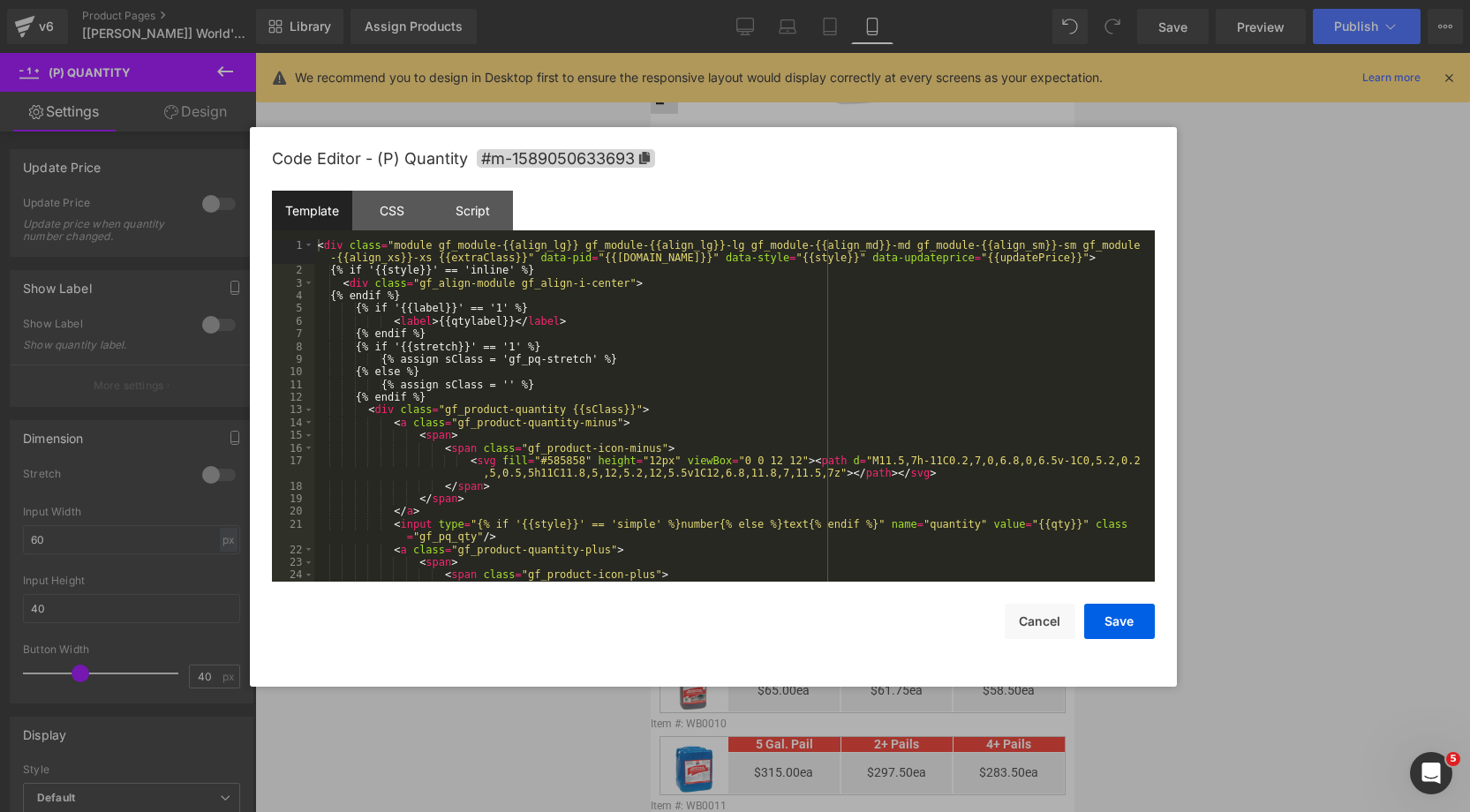
click at [959, 0] on div "(P) Quantity You are previewing how the will restyle your page. You can not edi…" at bounding box center [735, 0] width 1470 height 0
drag, startPoint x: 1031, startPoint y: 629, endPoint x: 217, endPoint y: 70, distance: 987.5
click at [935, 568] on div "Code Editor - (P) Quantity #m-1589050633693 Template CSS Script Data 1 2 3 4 5 …" at bounding box center [714, 406] width 883 height 560
click at [1040, 623] on button "Cancel" at bounding box center [1040, 621] width 70 height 35
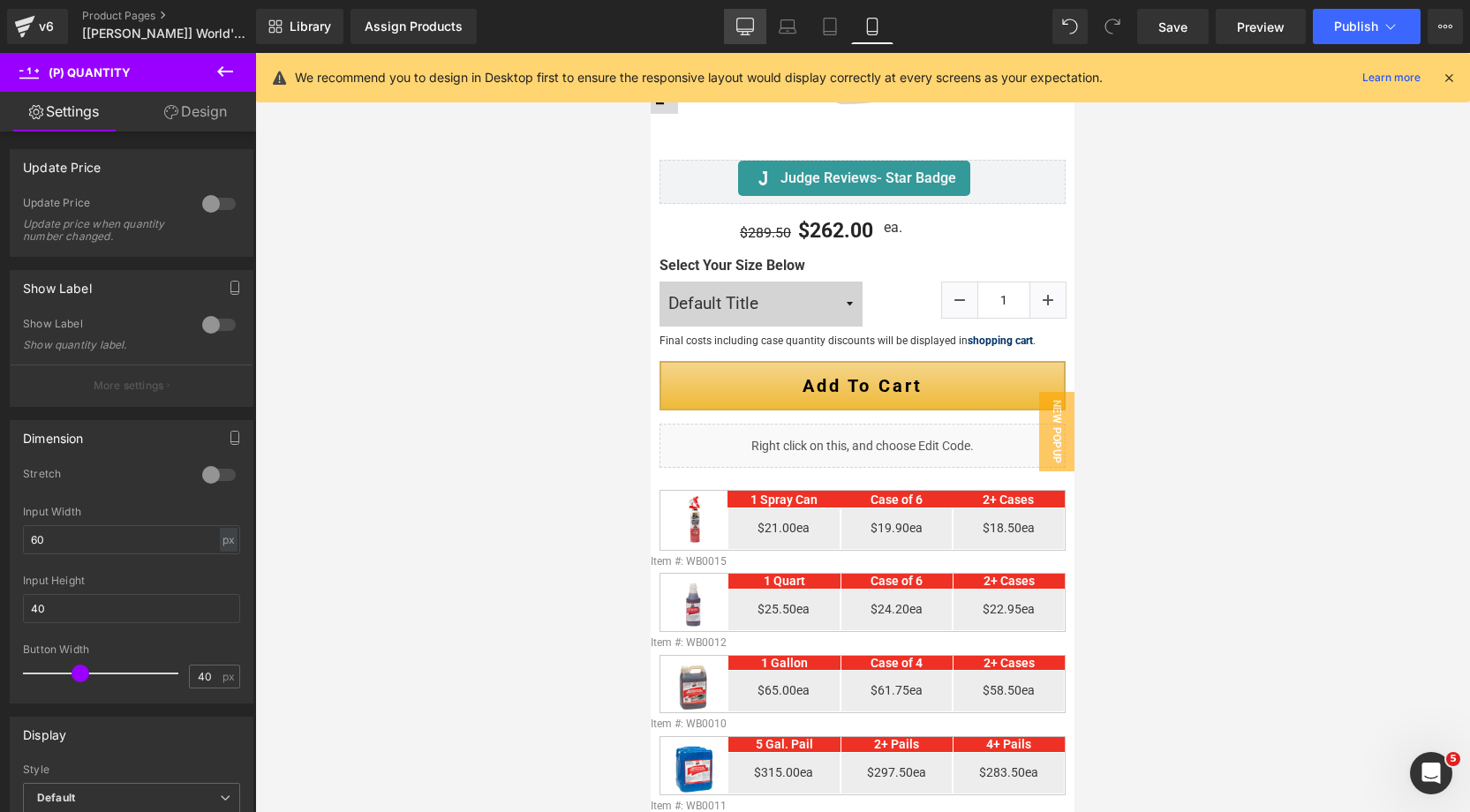
click at [739, 35] on link "Desktop" at bounding box center [745, 26] width 42 height 35
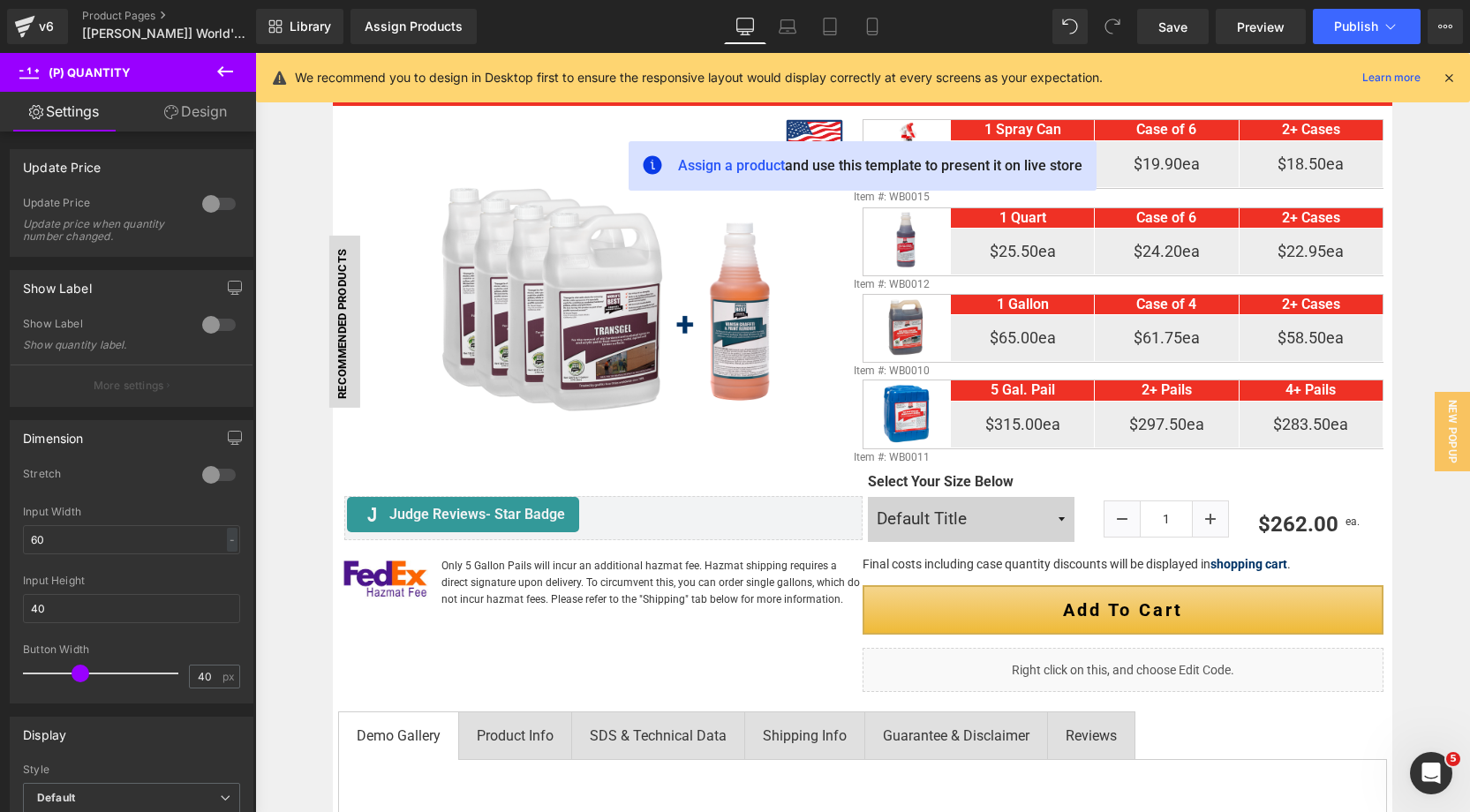
scroll to position [276, 0]
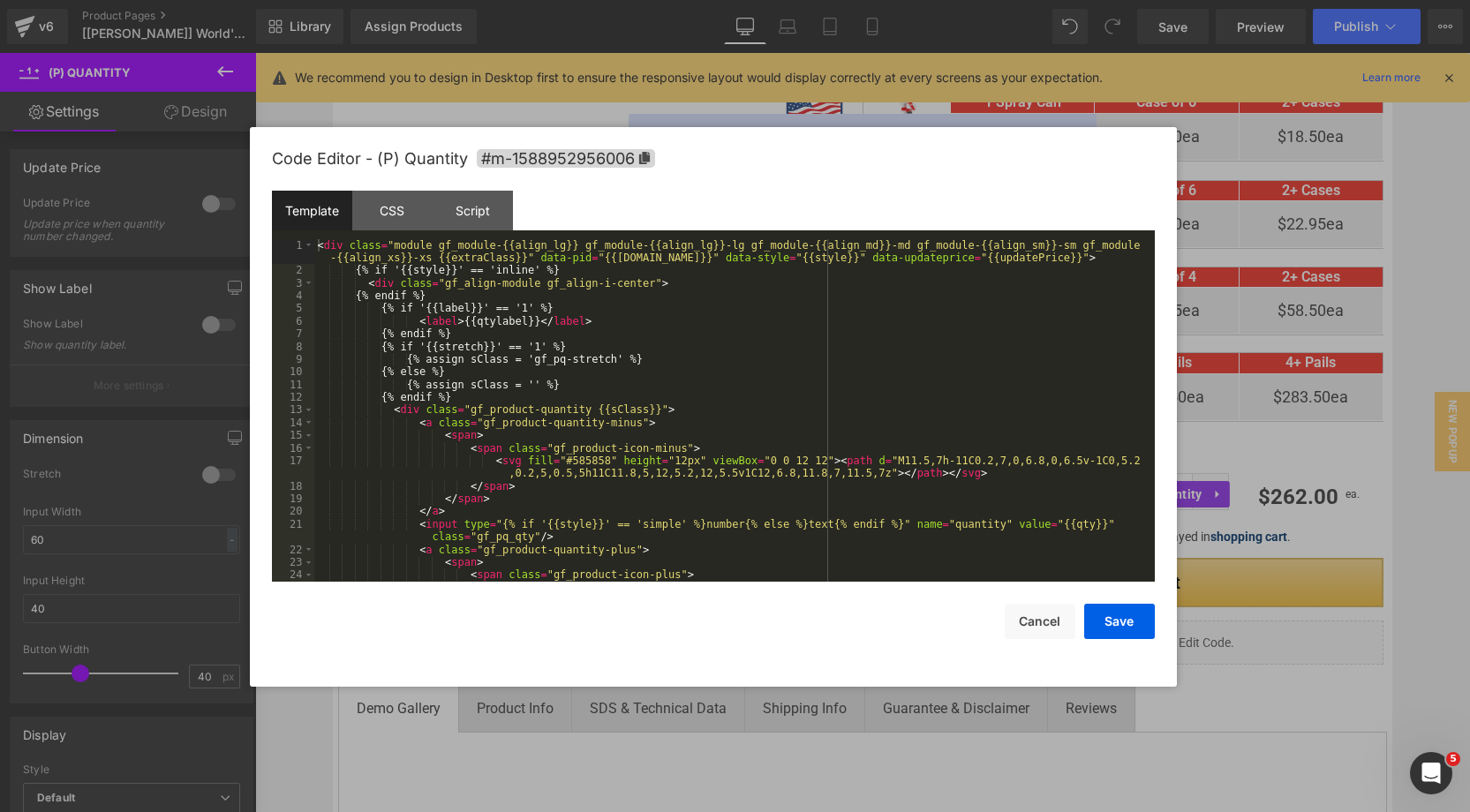
click at [1116, 0] on div "(P) Quantity You are previewing how the will restyle your page. You can not edi…" at bounding box center [735, 0] width 1470 height 0
drag, startPoint x: 486, startPoint y: 208, endPoint x: 472, endPoint y: 196, distance: 18.4
click at [481, 205] on div "Script" at bounding box center [472, 211] width 80 height 40
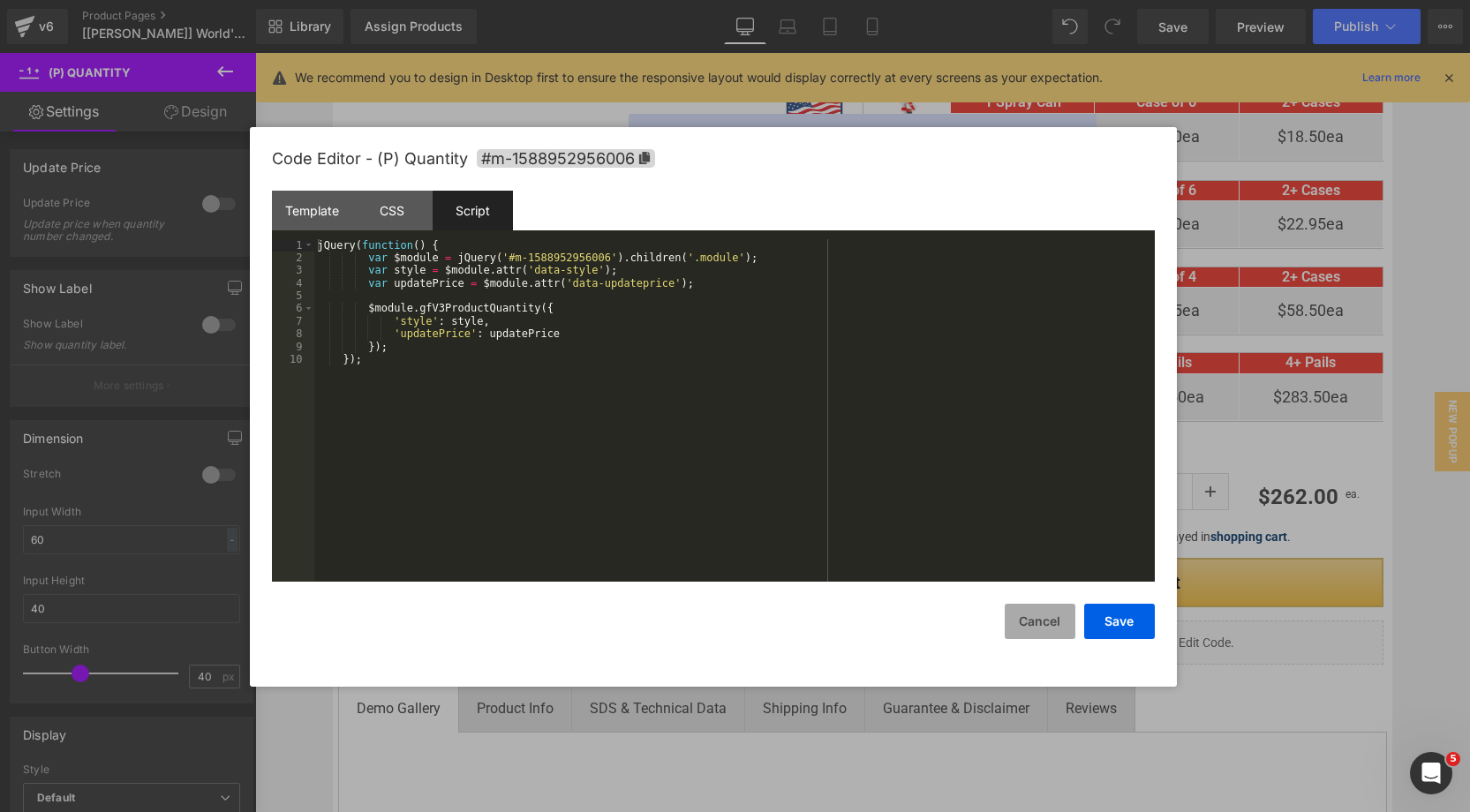
drag, startPoint x: 1043, startPoint y: 617, endPoint x: 1020, endPoint y: 599, distance: 29.2
click at [1040, 616] on button "Cancel" at bounding box center [1040, 621] width 70 height 35
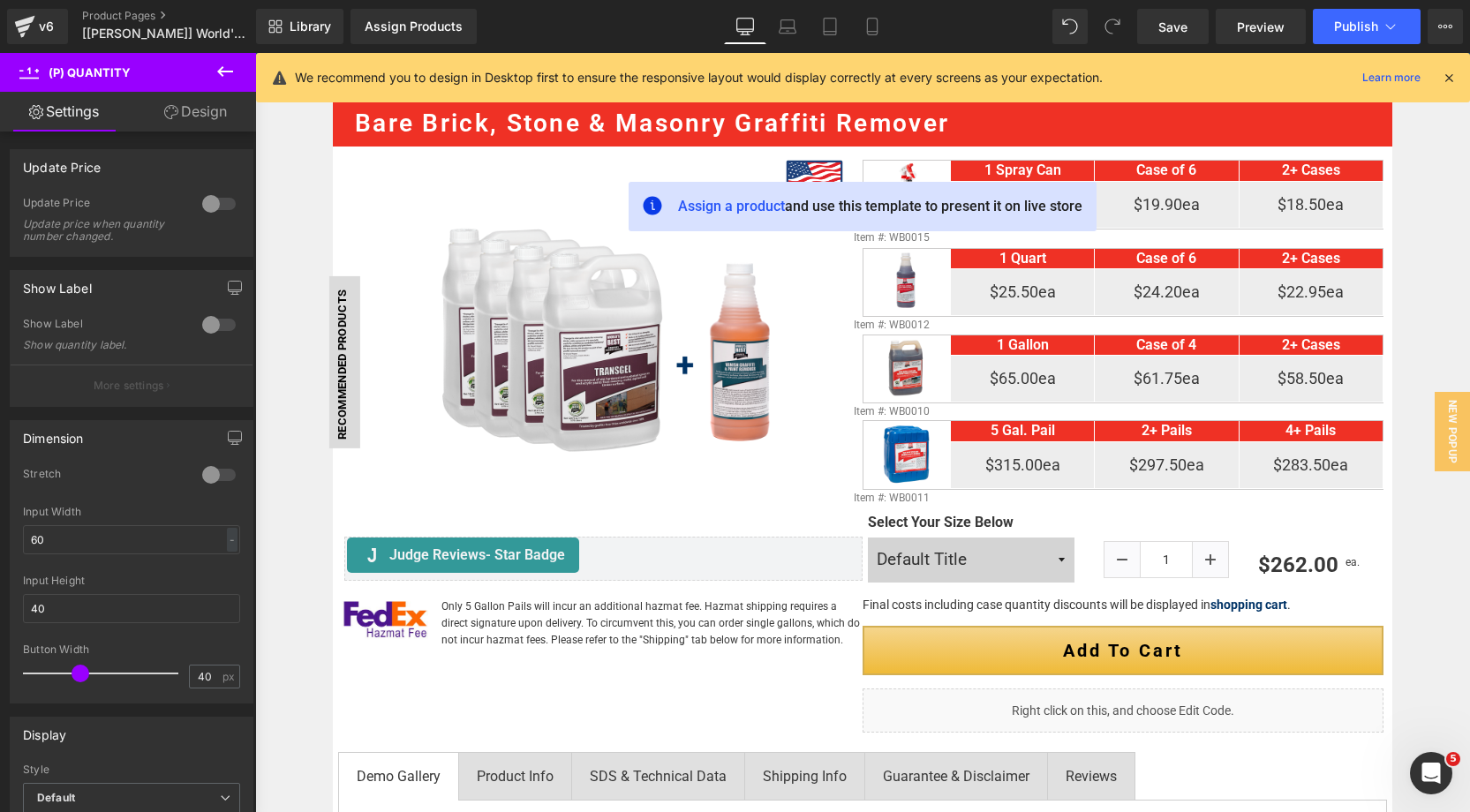
scroll to position [235, 0]
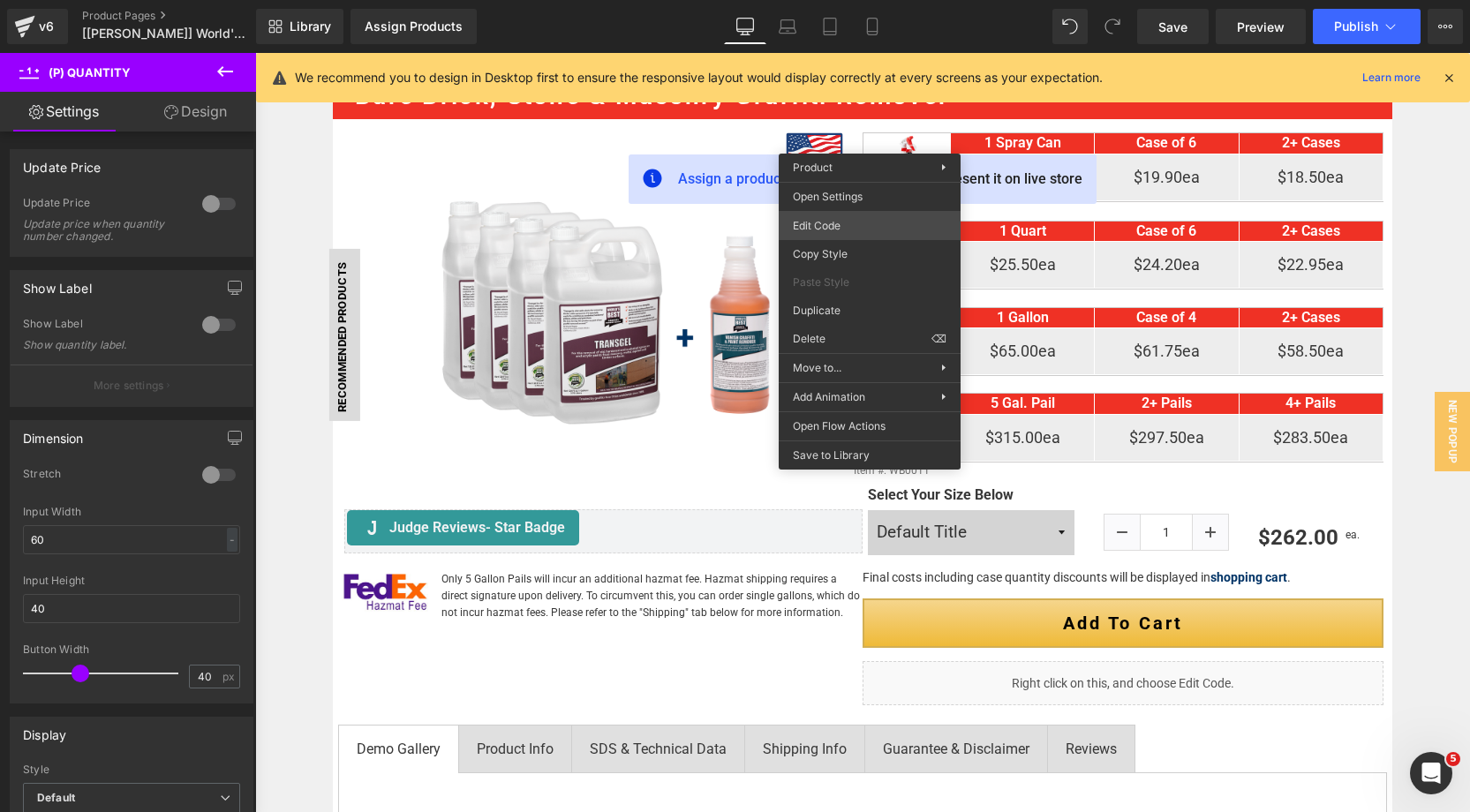
click at [815, 0] on div "(P) Quantity You are previewing how the will restyle your page. You can not edi…" at bounding box center [735, 0] width 1470 height 0
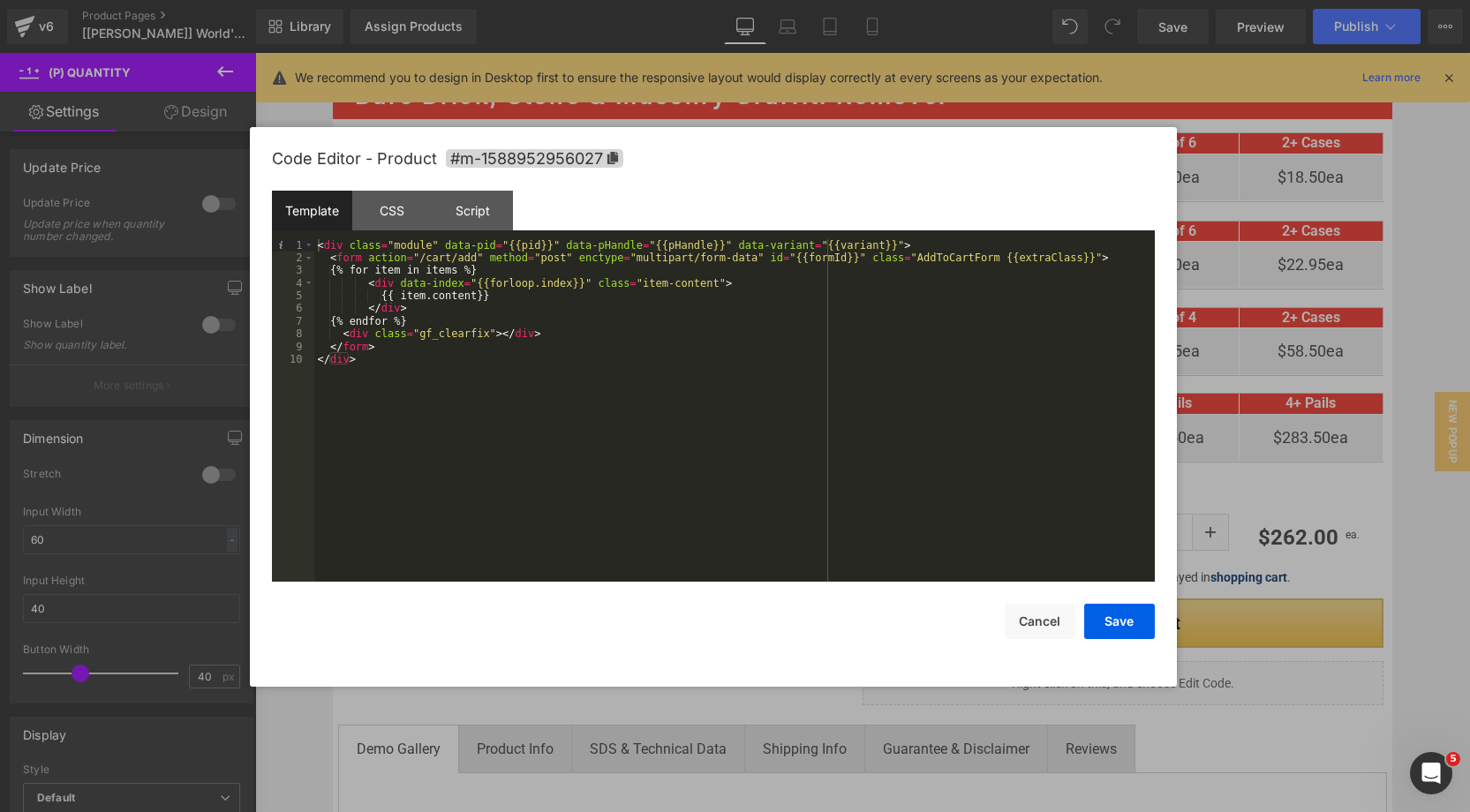
drag, startPoint x: 488, startPoint y: 224, endPoint x: 512, endPoint y: 220, distance: 24.3
click at [488, 224] on div "Script" at bounding box center [472, 211] width 80 height 40
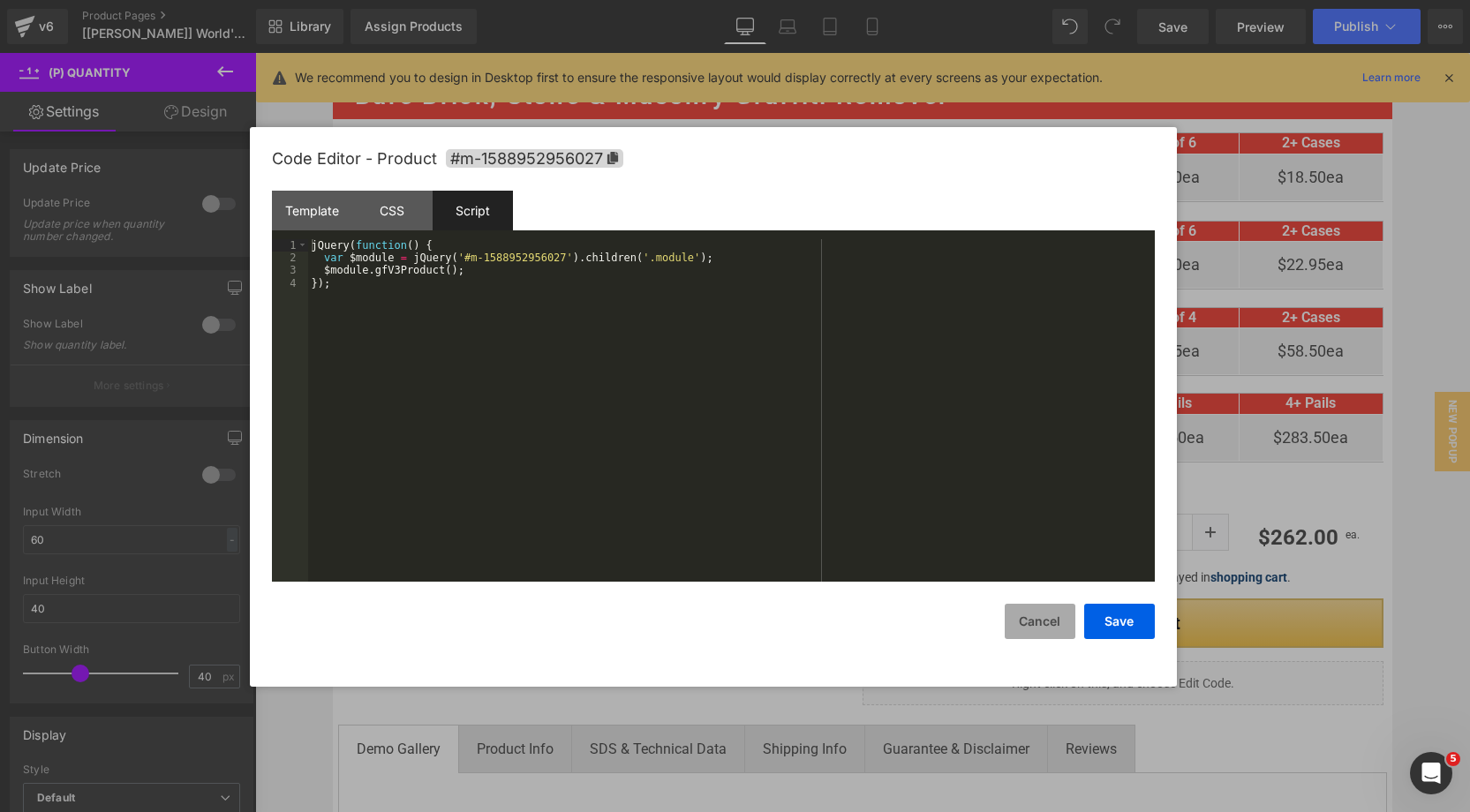
drag, startPoint x: 1064, startPoint y: 617, endPoint x: 1074, endPoint y: 598, distance: 21.5
click at [1064, 616] on button "Cancel" at bounding box center [1040, 621] width 70 height 35
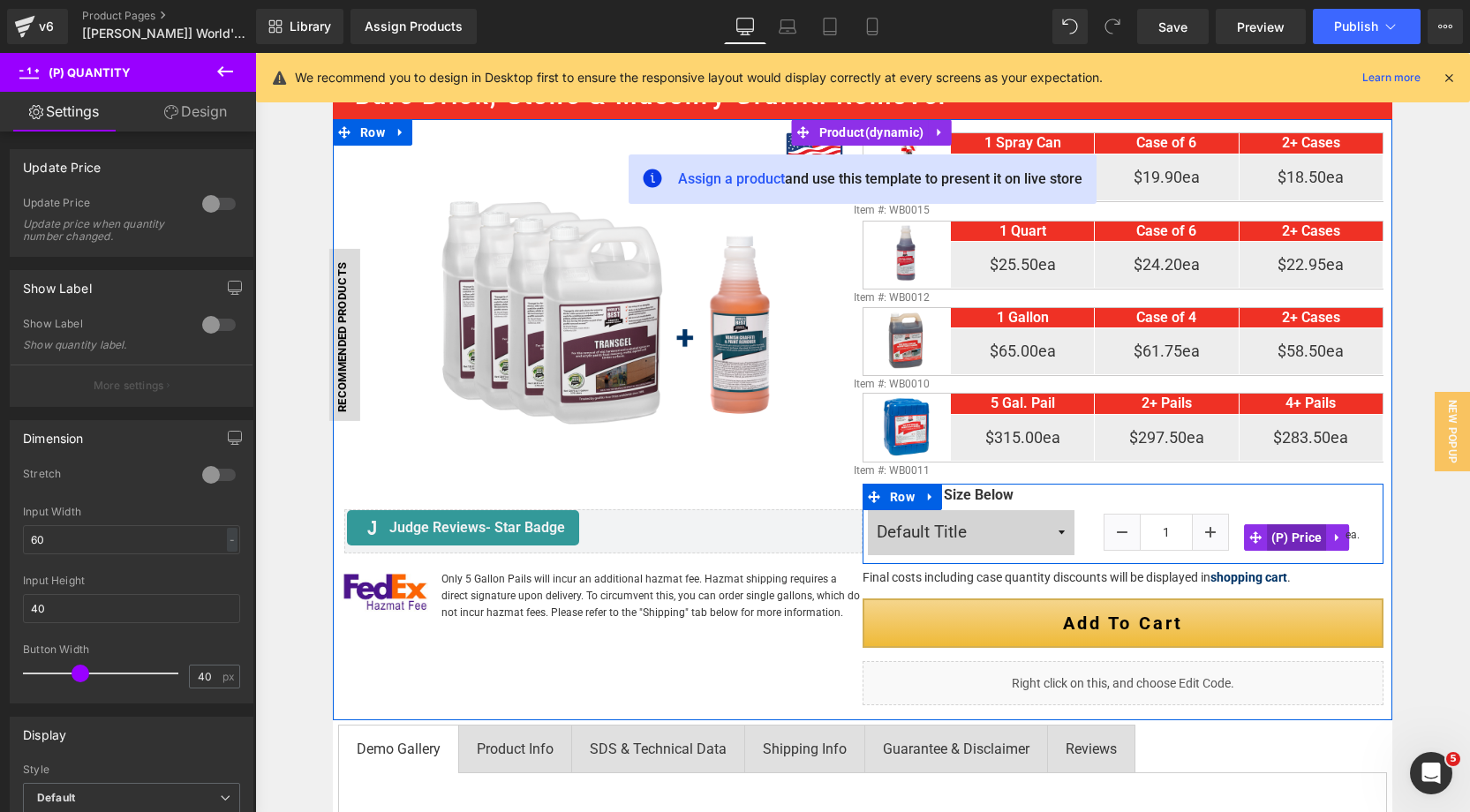
click at [1297, 534] on span "(P) Price" at bounding box center [1297, 537] width 60 height 26
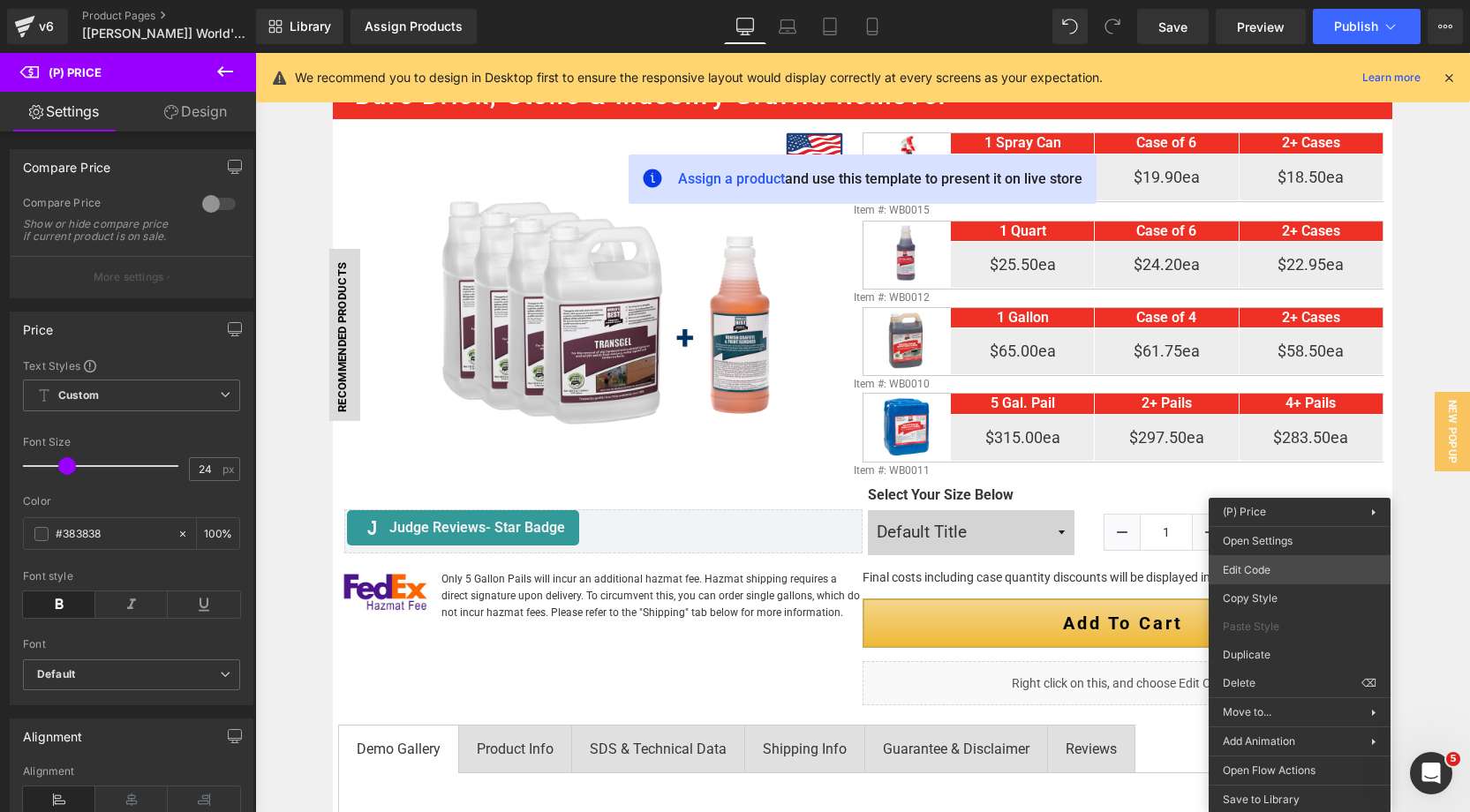
click at [1262, 571] on body "(P) Price You are previewing how the will restyle your page. You can not edit E…" at bounding box center [735, 406] width 1470 height 812
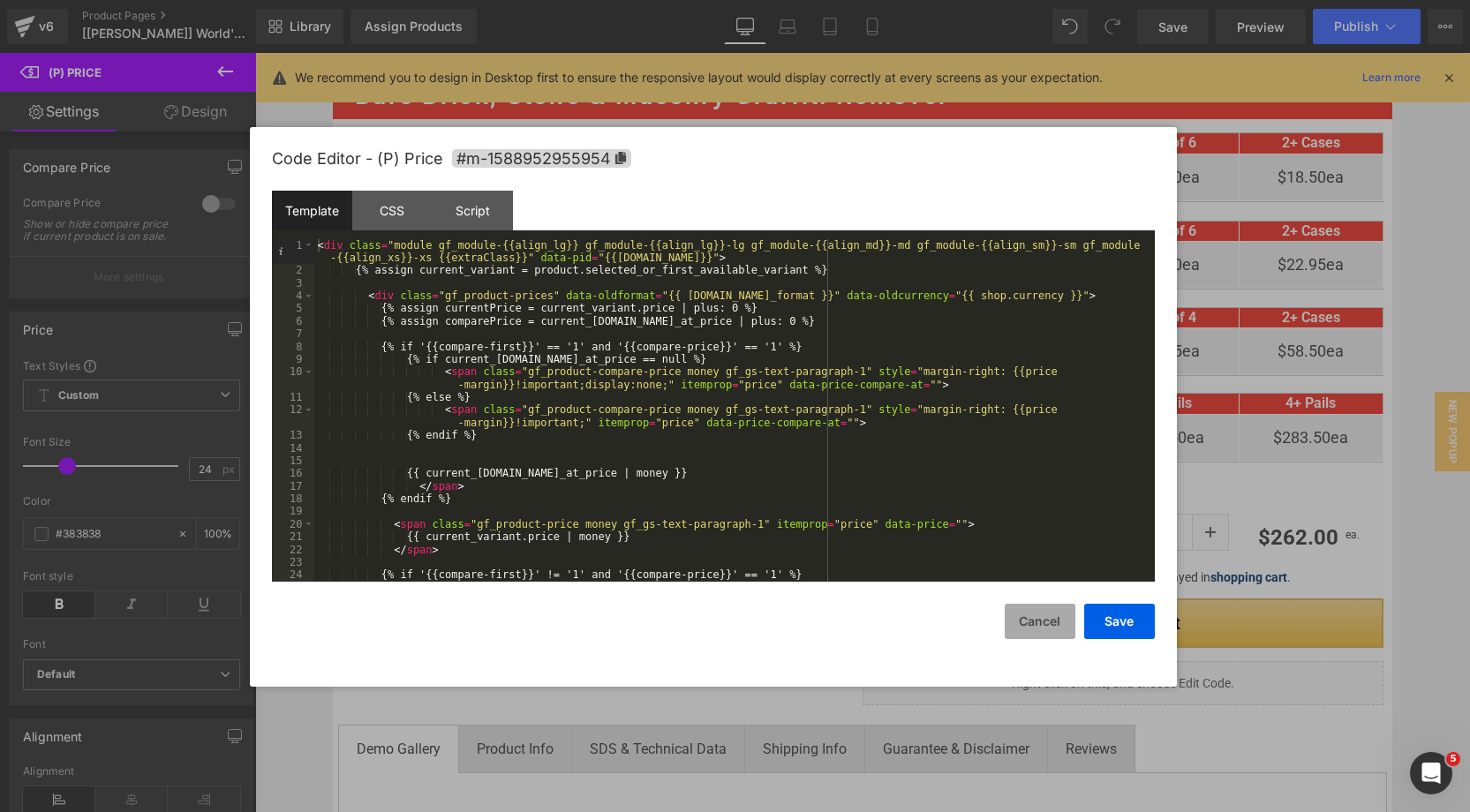
drag, startPoint x: 1055, startPoint y: 625, endPoint x: 1045, endPoint y: 616, distance: 13.5
click at [1045, 616] on button "Cancel" at bounding box center [1040, 621] width 70 height 35
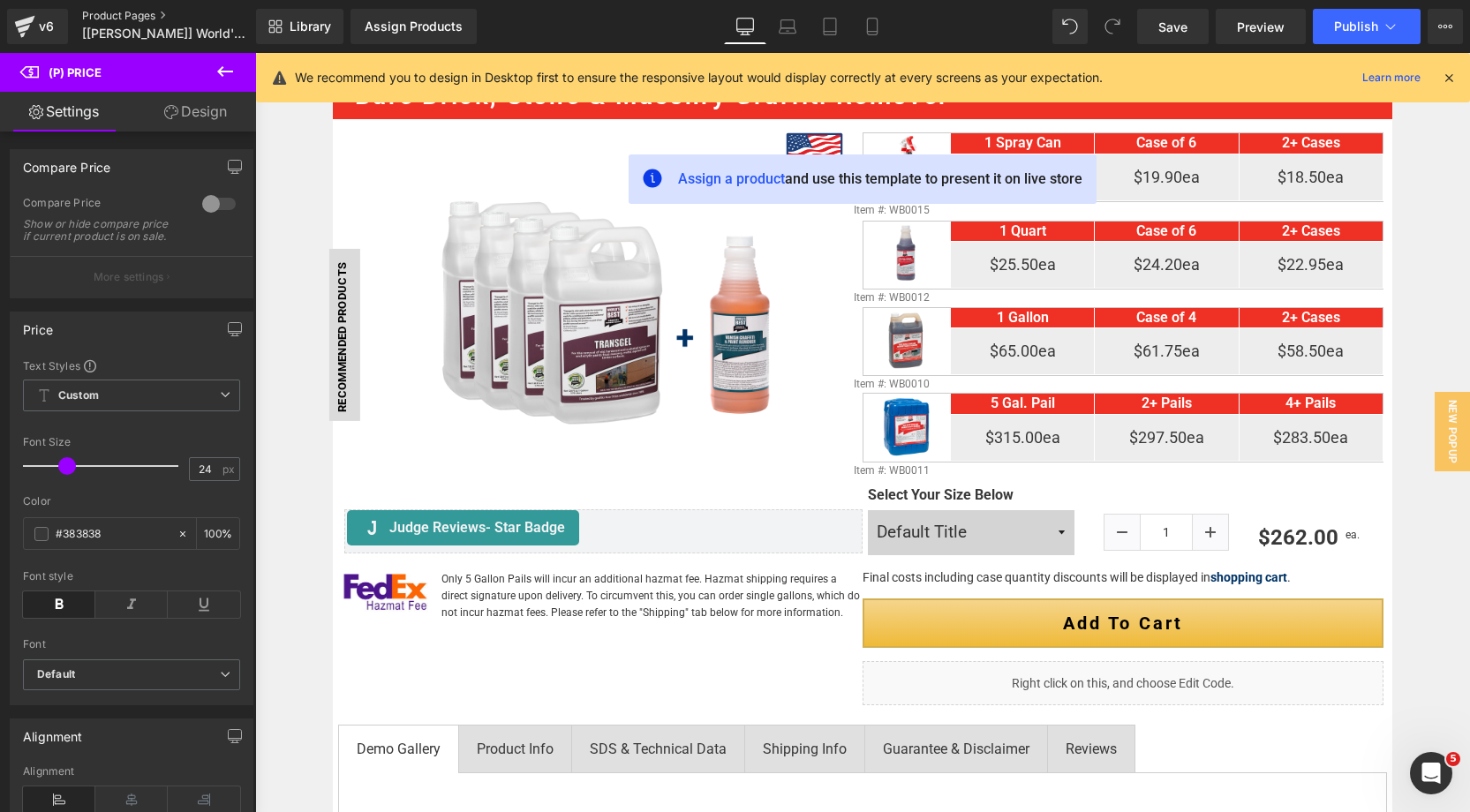
click at [137, 19] on link "Product Pages" at bounding box center [183, 16] width 203 height 14
